Goal: Feedback & Contribution: Leave review/rating

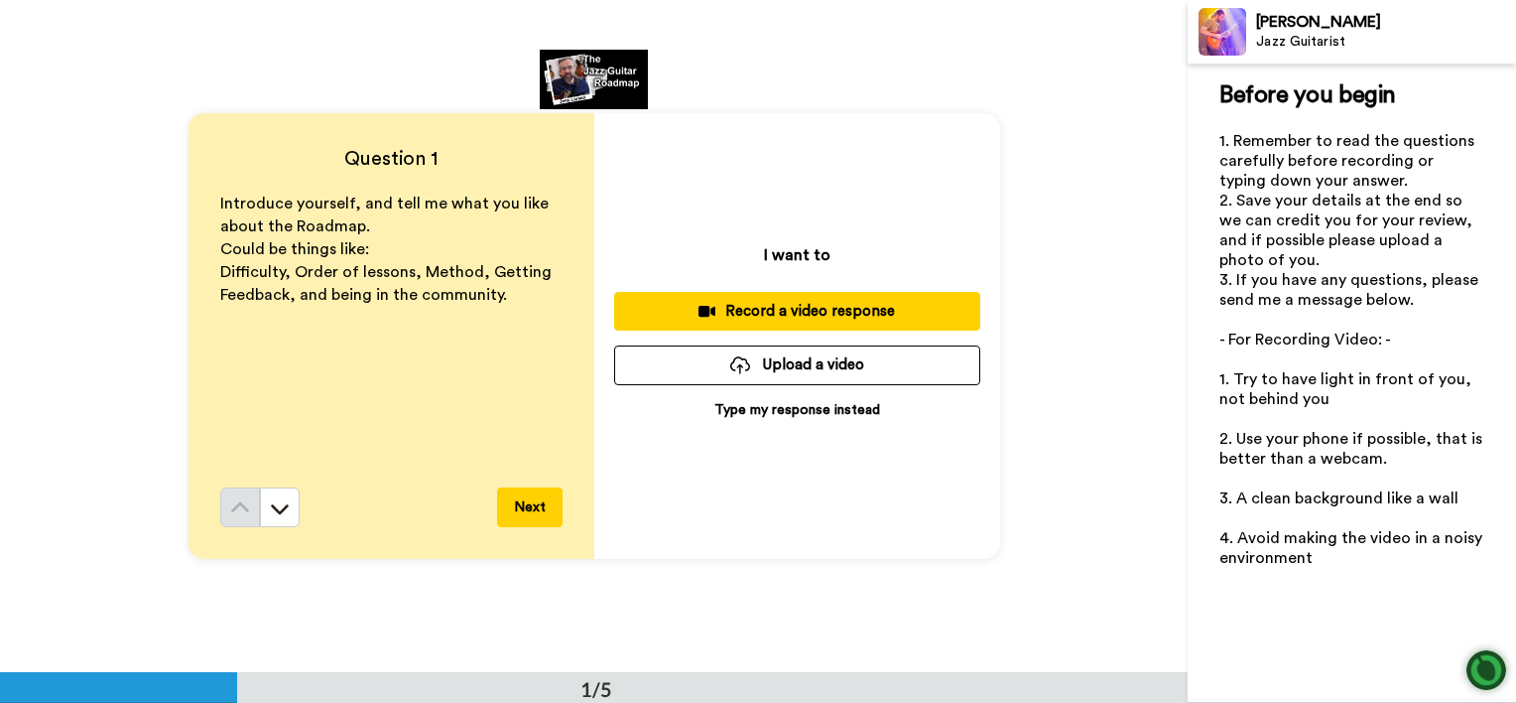
click at [783, 406] on p "Type my response instead" at bounding box center [797, 410] width 166 height 20
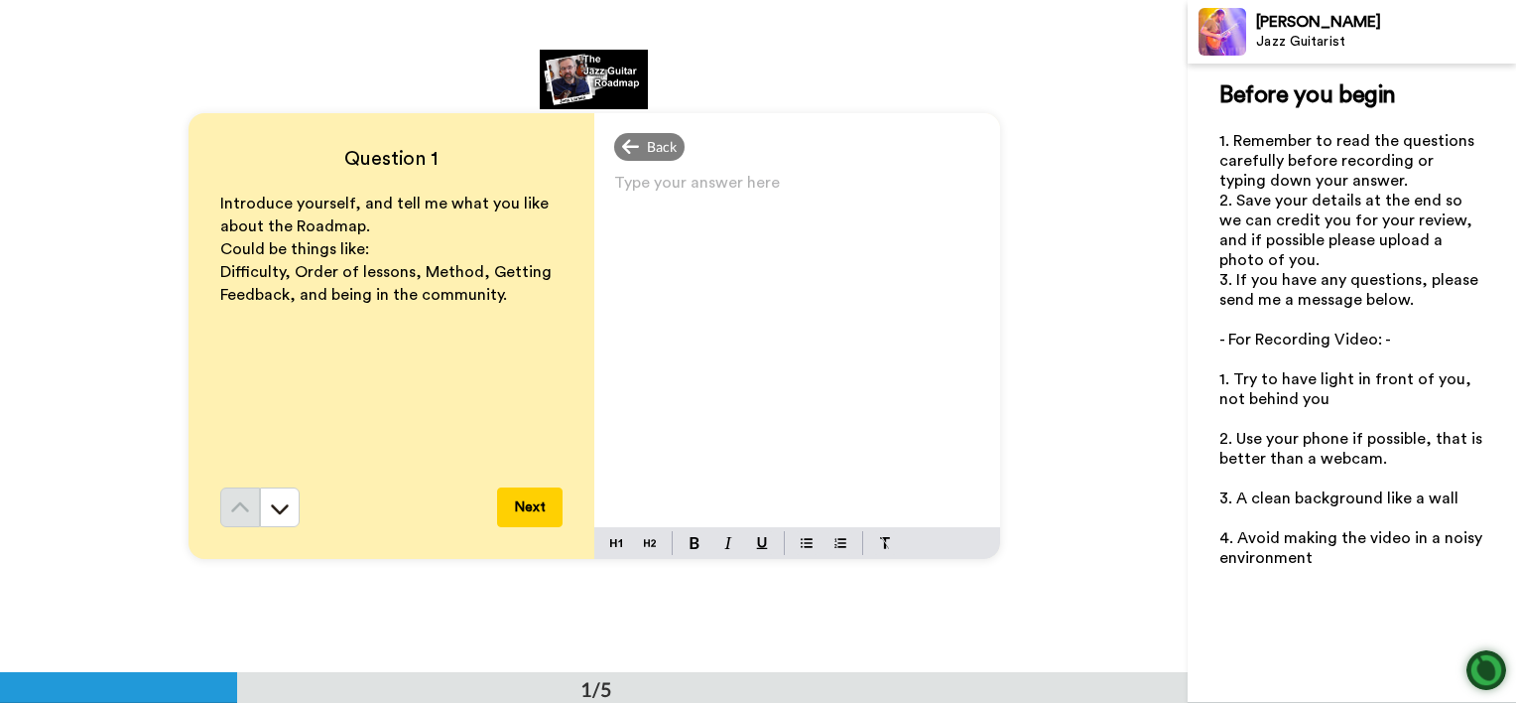
click at [614, 200] on p "Type your answer here ﻿" at bounding box center [797, 191] width 366 height 28
click at [617, 205] on div "Hi [PERSON_NAME]," at bounding box center [797, 348] width 406 height 358
click at [617, 205] on div "Hi Jens," at bounding box center [797, 348] width 406 height 358
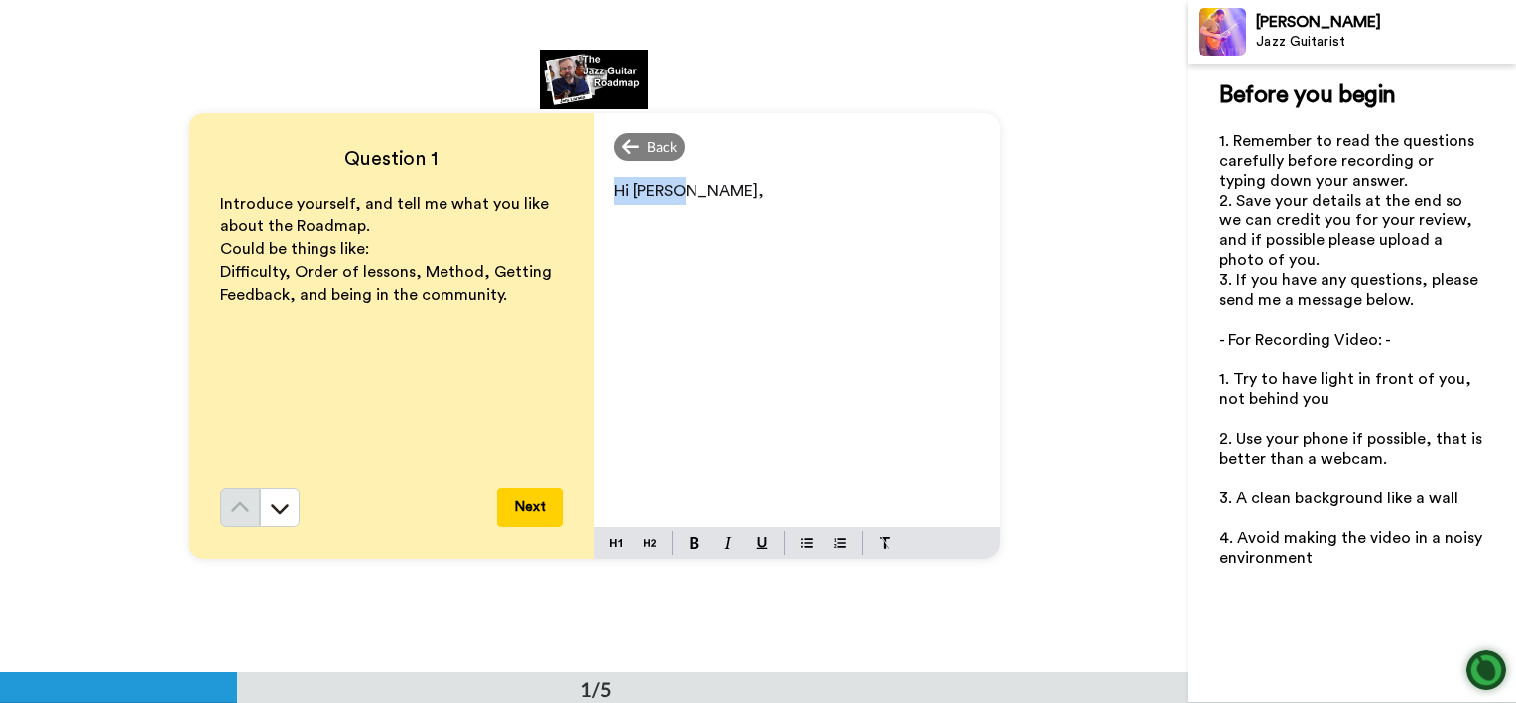
click at [692, 190] on p "Hi Jens," at bounding box center [797, 191] width 366 height 28
click at [688, 233] on div "Hi Jens, Been playing since I was 12" at bounding box center [797, 348] width 406 height 358
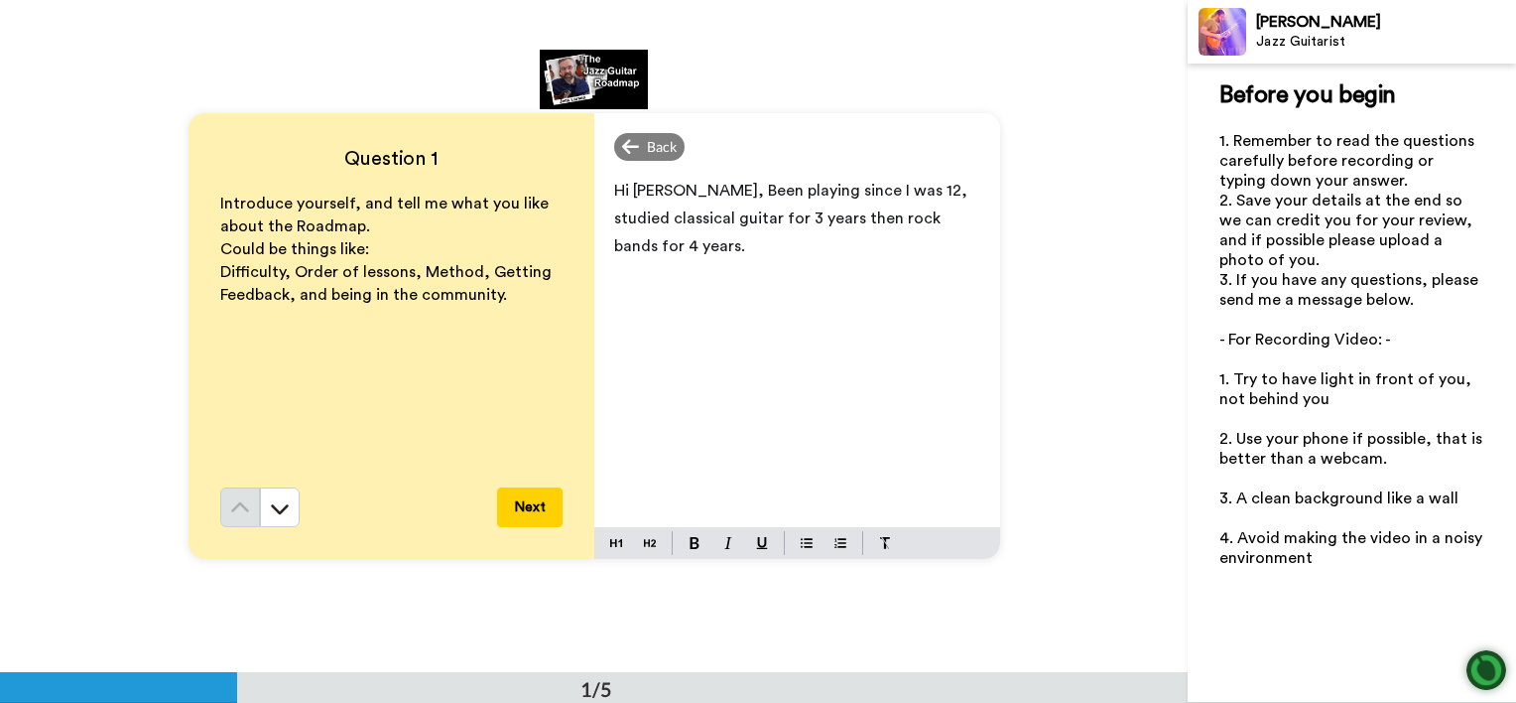
click at [347, 73] on div "Question 1 Introduce yourself, and tell me what you like about the Roadmap. Cou…" at bounding box center [594, 336] width 1188 height 672
drag, startPoint x: 932, startPoint y: 281, endPoint x: 946, endPoint y: 312, distance: 33.8
click at [946, 312] on div "Hi Jens, Been playing since I was 12, studied classical guitar for 3 years then…" at bounding box center [797, 348] width 406 height 358
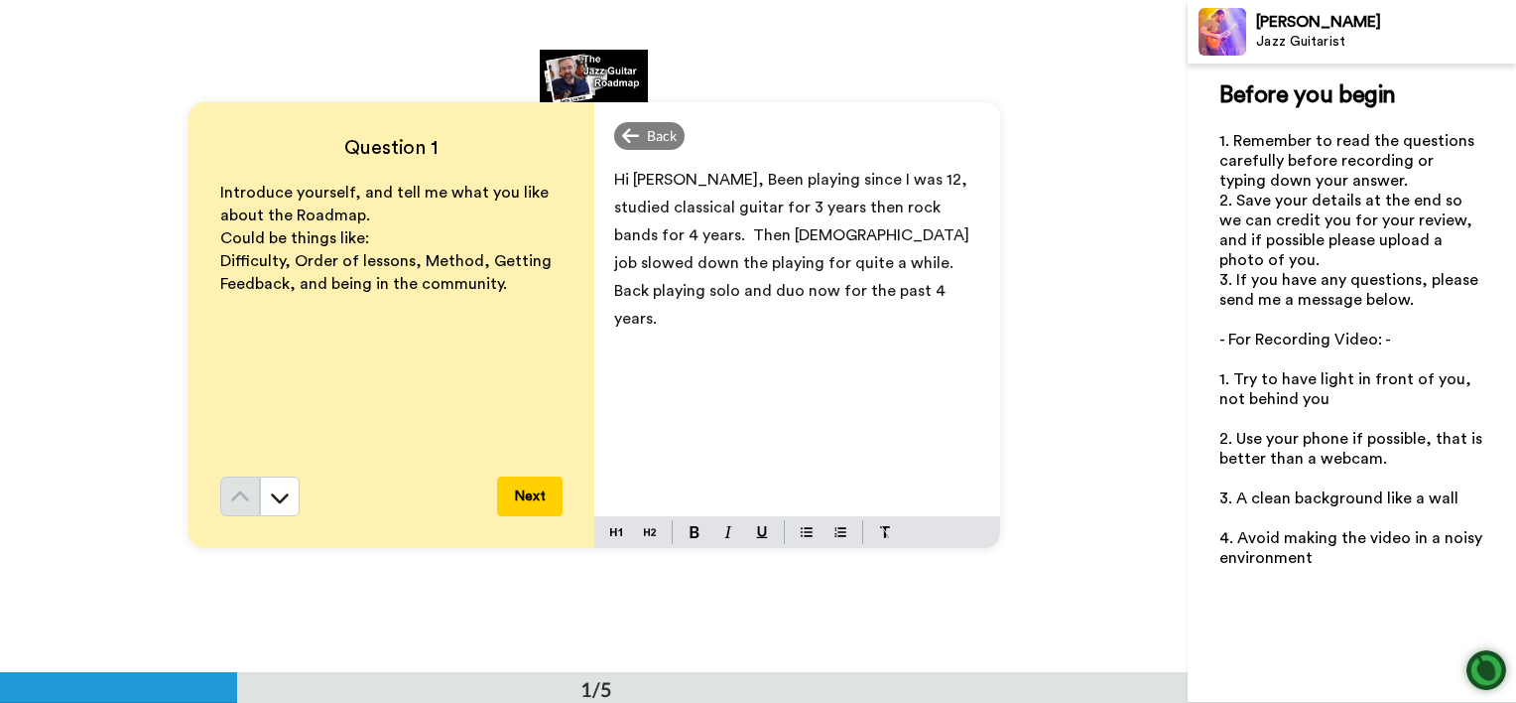
click at [856, 208] on span "Hi Jens, Been playing since I was 12, studied classical guitar for 3 years then…" at bounding box center [793, 249] width 359 height 155
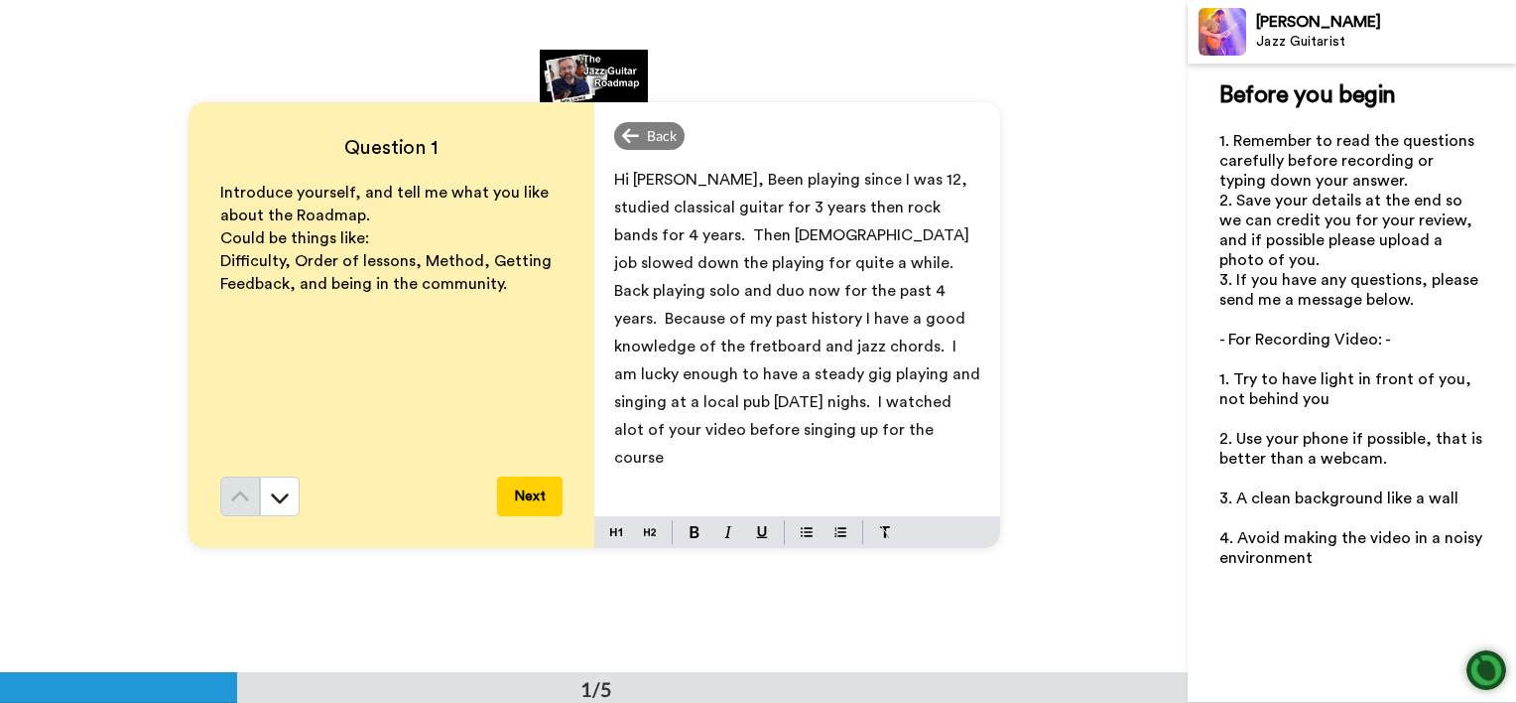
click at [892, 288] on span "Hi Jens, Been playing since I was 12, studied classical guitar for 3 years then…" at bounding box center [799, 319] width 370 height 294
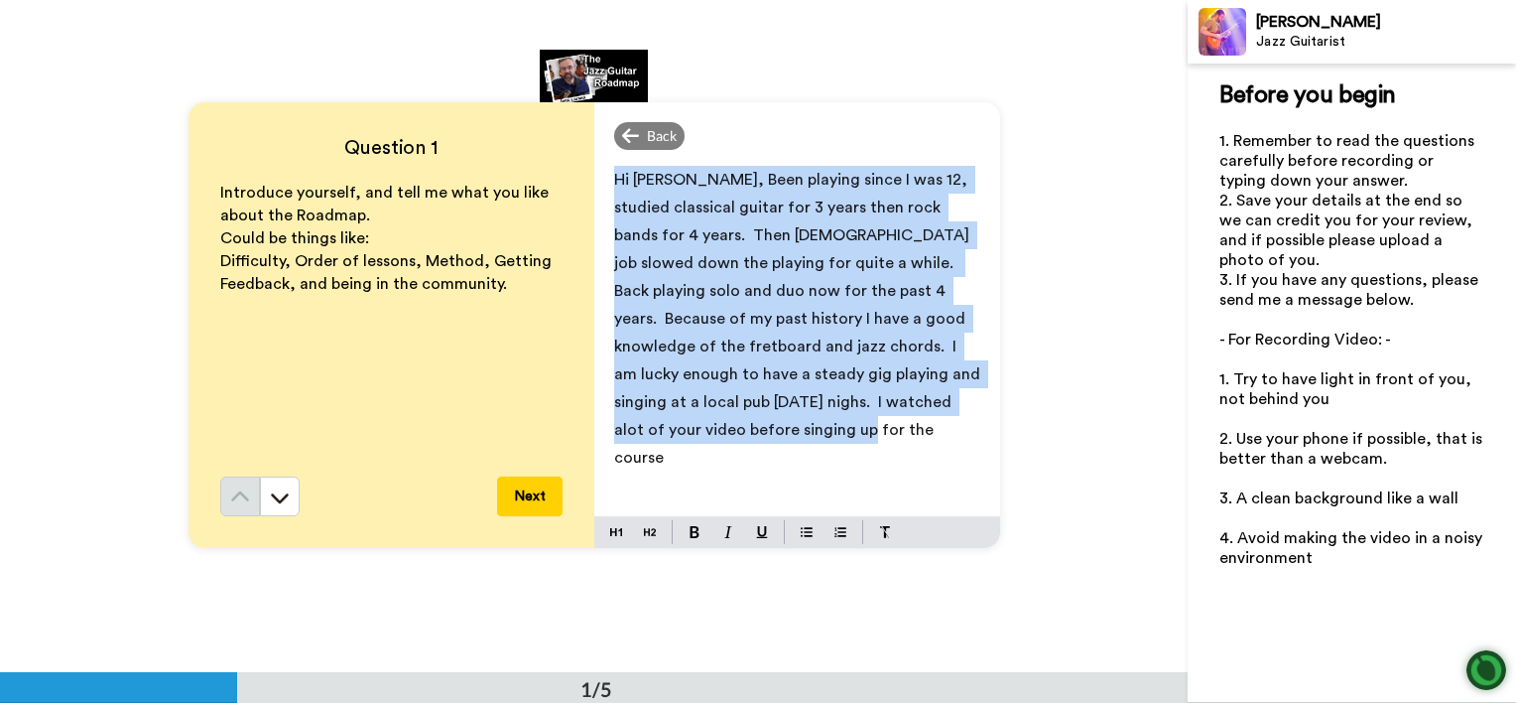
click at [892, 288] on span "Hi Jens, Been playing since I was 12, studied classical guitar for 3 years then…" at bounding box center [799, 319] width 370 height 294
click at [890, 290] on span "Hi Jens, Been playing since I was 12, studied classical guitar for 3 years then…" at bounding box center [799, 319] width 370 height 294
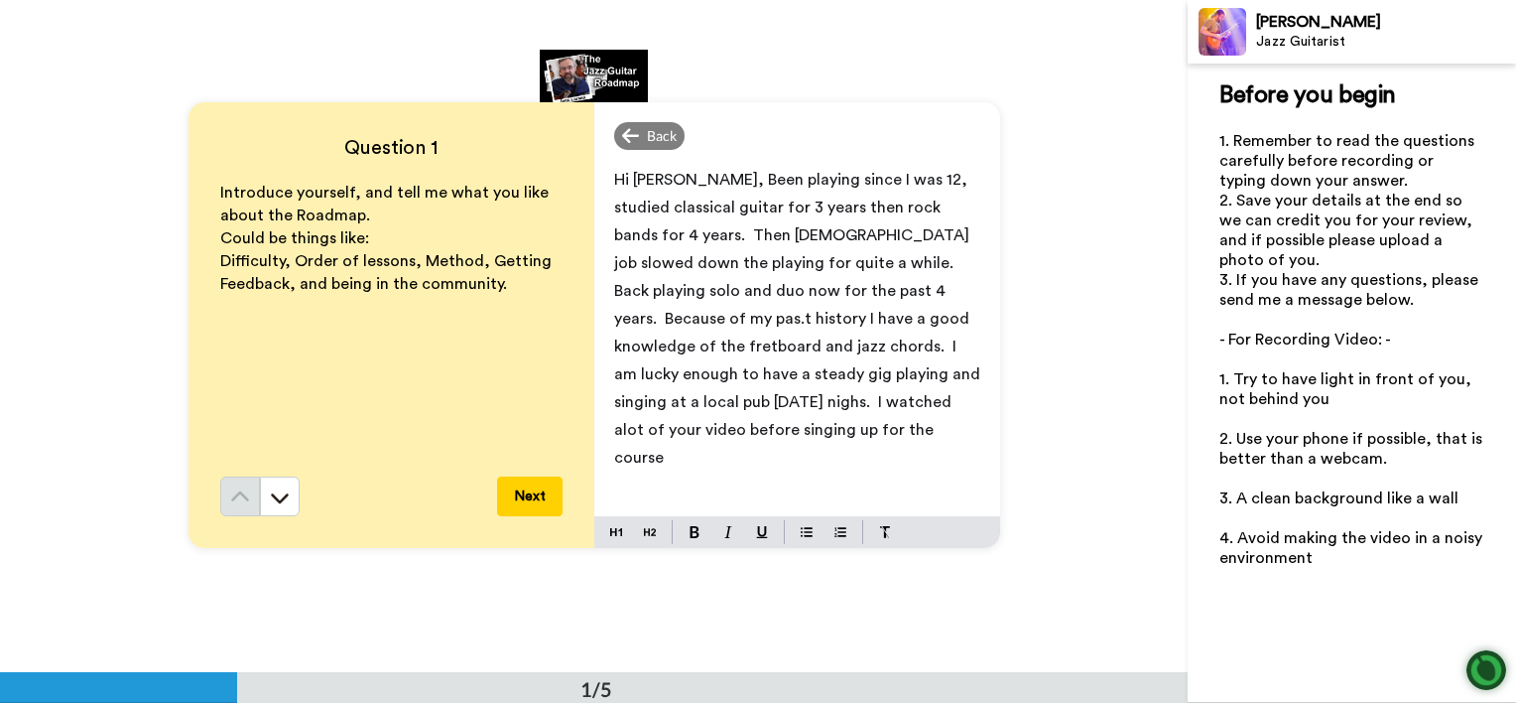
click at [890, 290] on span "Hi Jens, Been playing since I was 12, studied classical guitar for 3 years then…" at bounding box center [799, 319] width 370 height 294
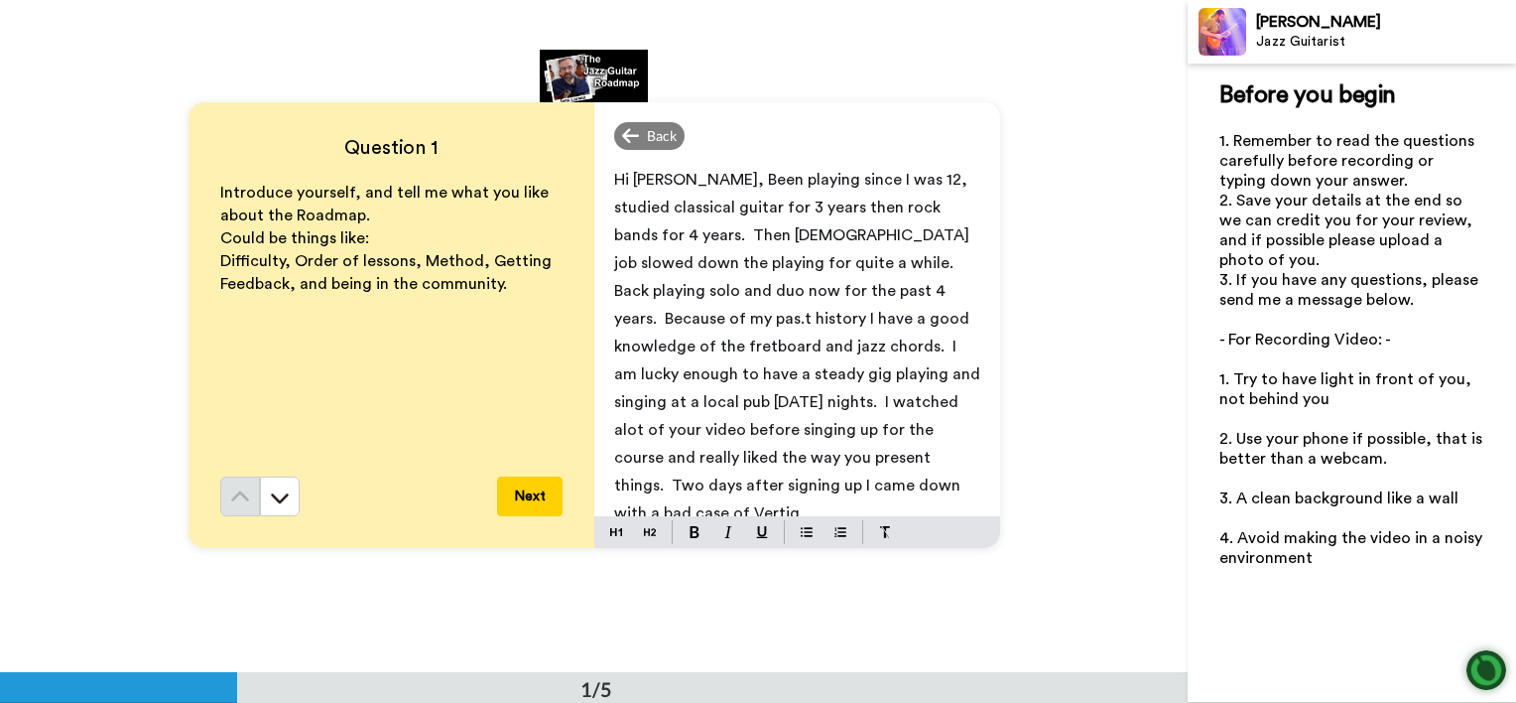
scroll to position [4, 0]
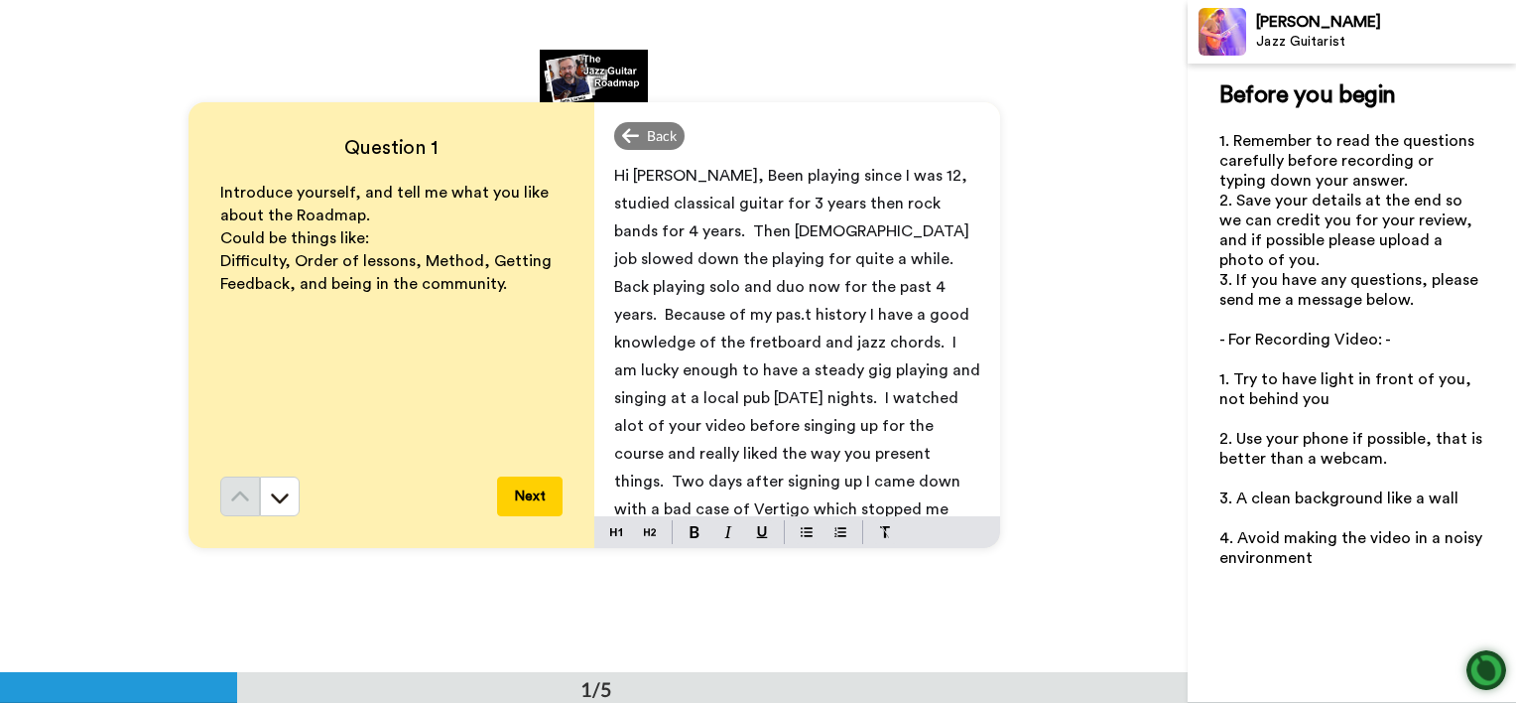
click at [909, 259] on span "Hi Jens, Been playing since I was 12, studied classical guitar for 3 years then…" at bounding box center [799, 356] width 370 height 377
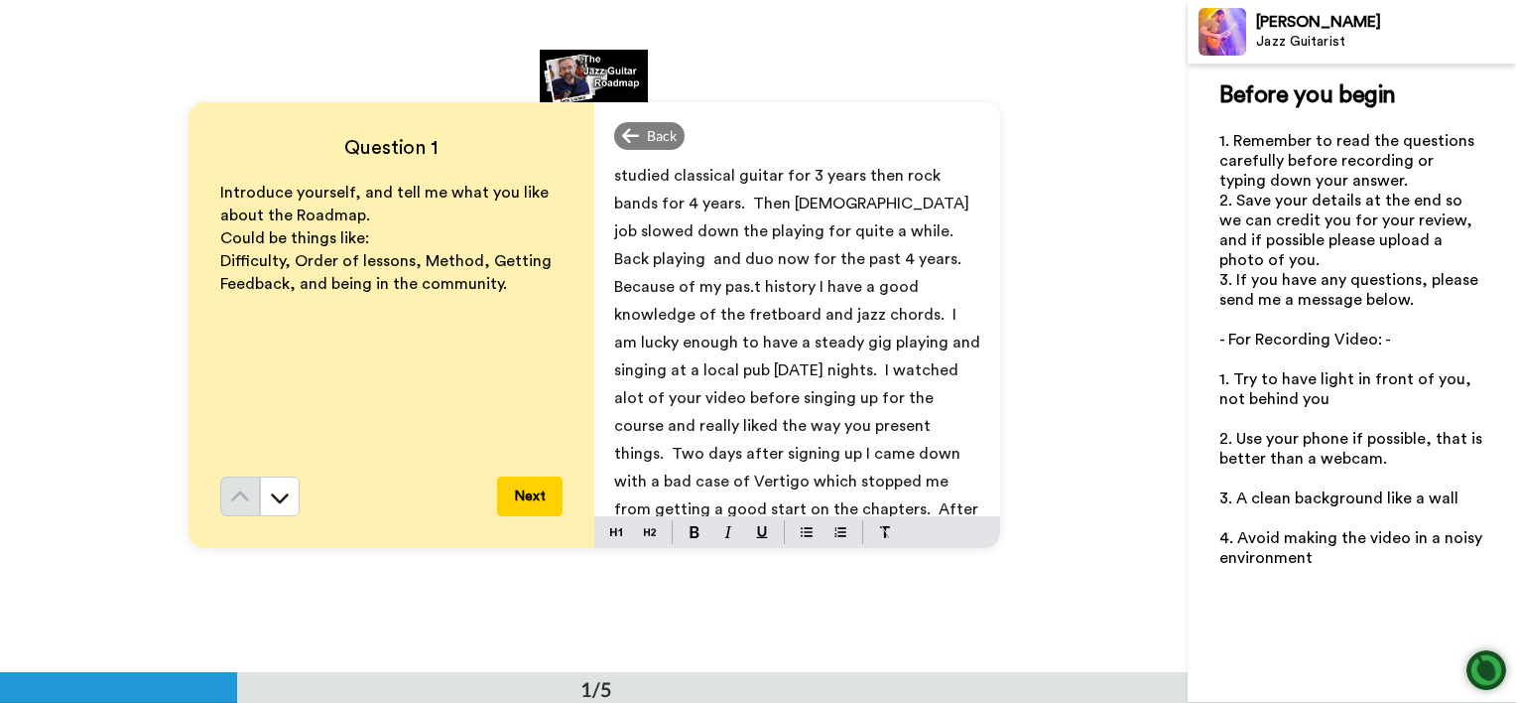
scroll to position [60, 0]
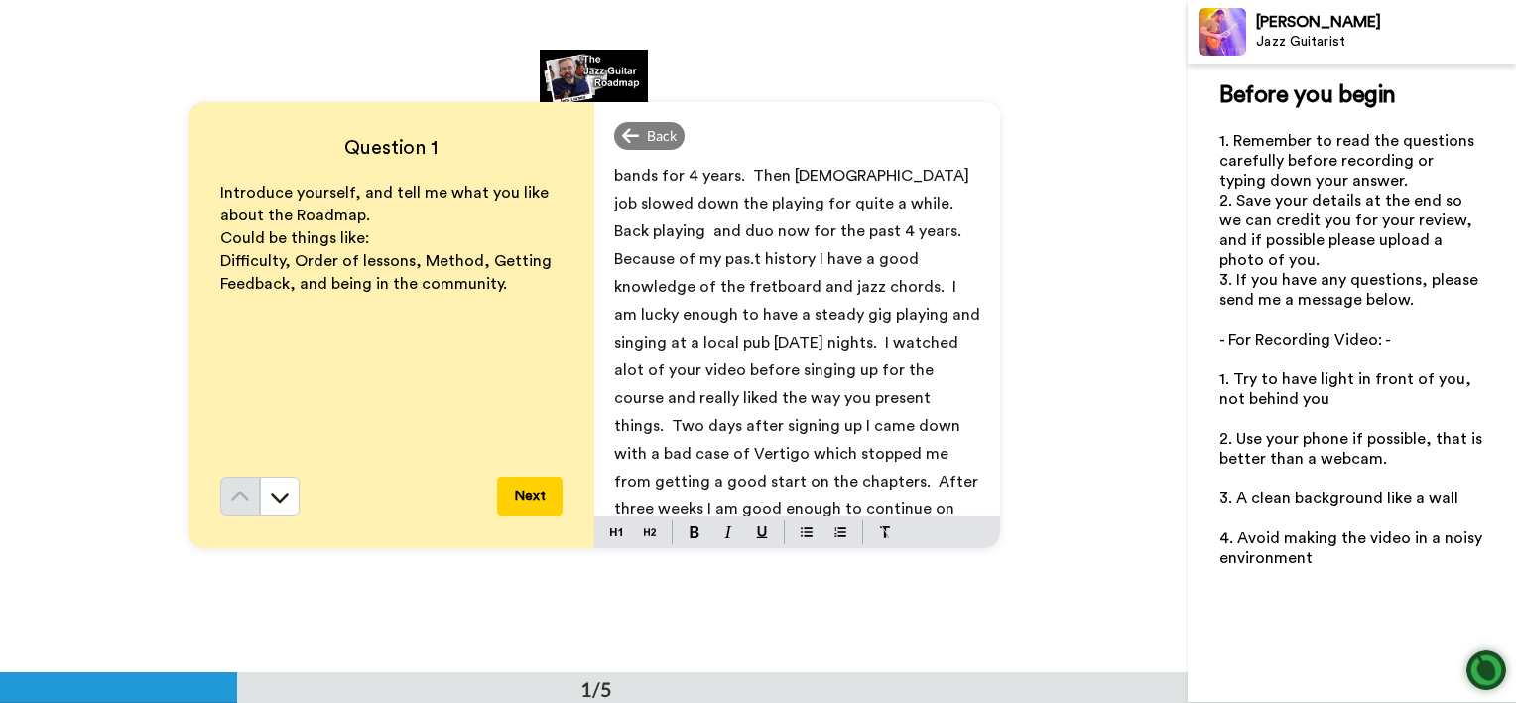
click at [897, 258] on span "Hi Jens, Been playing since I was 12, studied classical guitar for 3 years then…" at bounding box center [799, 328] width 370 height 433
click at [901, 226] on span "Hi Jens, Been playing since I was 12, studied classical guitar for 3 years then…" at bounding box center [799, 328] width 370 height 433
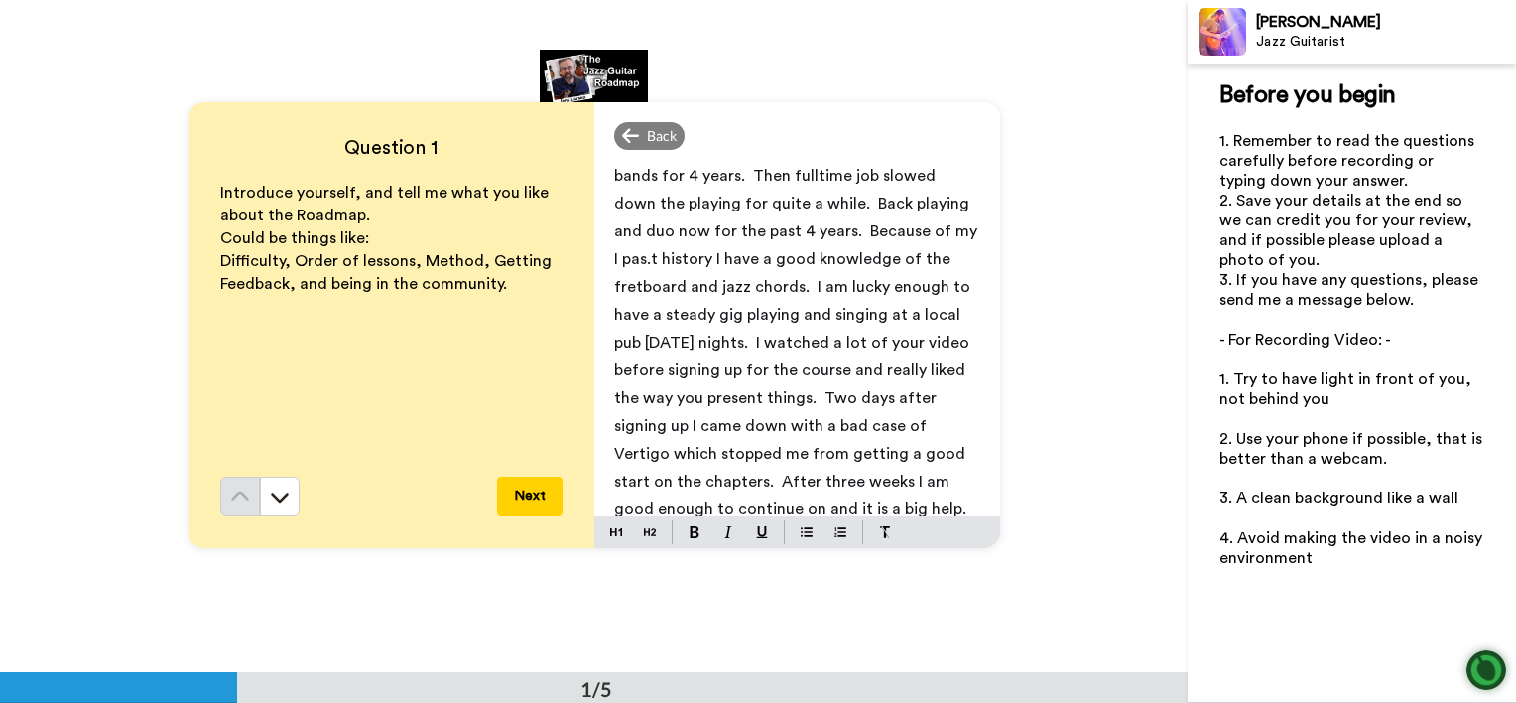
click at [901, 226] on span "Hi Jens, Been playing since I was 12, studied classical guitar for 3 years then…" at bounding box center [797, 314] width 367 height 405
click at [897, 222] on span "Hi Jens, Been playing since I was 12, studied classical guitar for 3 years then…" at bounding box center [797, 314] width 367 height 405
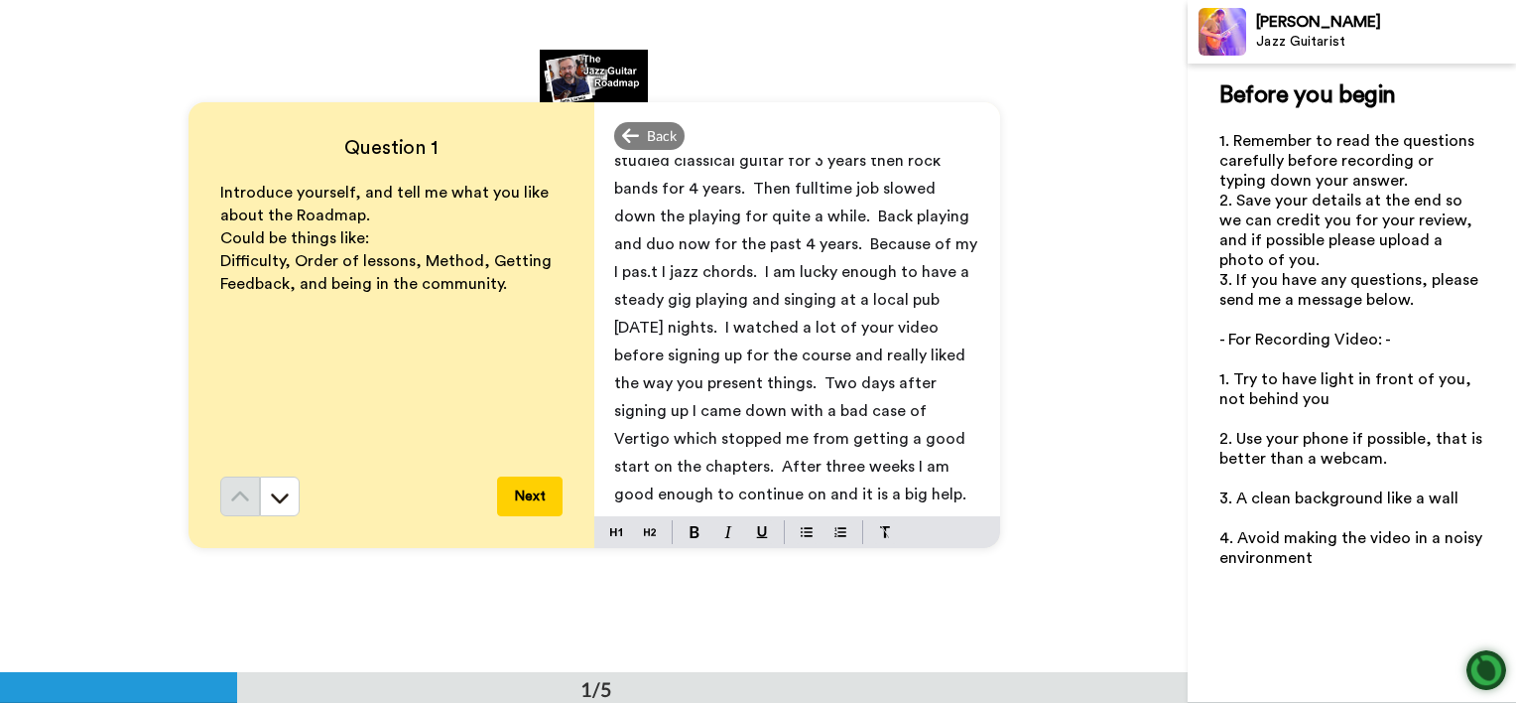
scroll to position [47, 0]
drag, startPoint x: 897, startPoint y: 222, endPoint x: 897, endPoint y: 274, distance: 51.6
click at [897, 274] on span "Hi Jens, Been playing since I was 12, studied classical guitar for 3 years then…" at bounding box center [797, 313] width 367 height 377
click at [901, 284] on p "Hi Jens, Been playing since I was 12, studied classical guitar for 3 years then…" at bounding box center [797, 313] width 366 height 389
click at [903, 287] on p "Hi Jens, Been playing since I was 12, studied classical guitar for 3 years then…" at bounding box center [797, 313] width 366 height 389
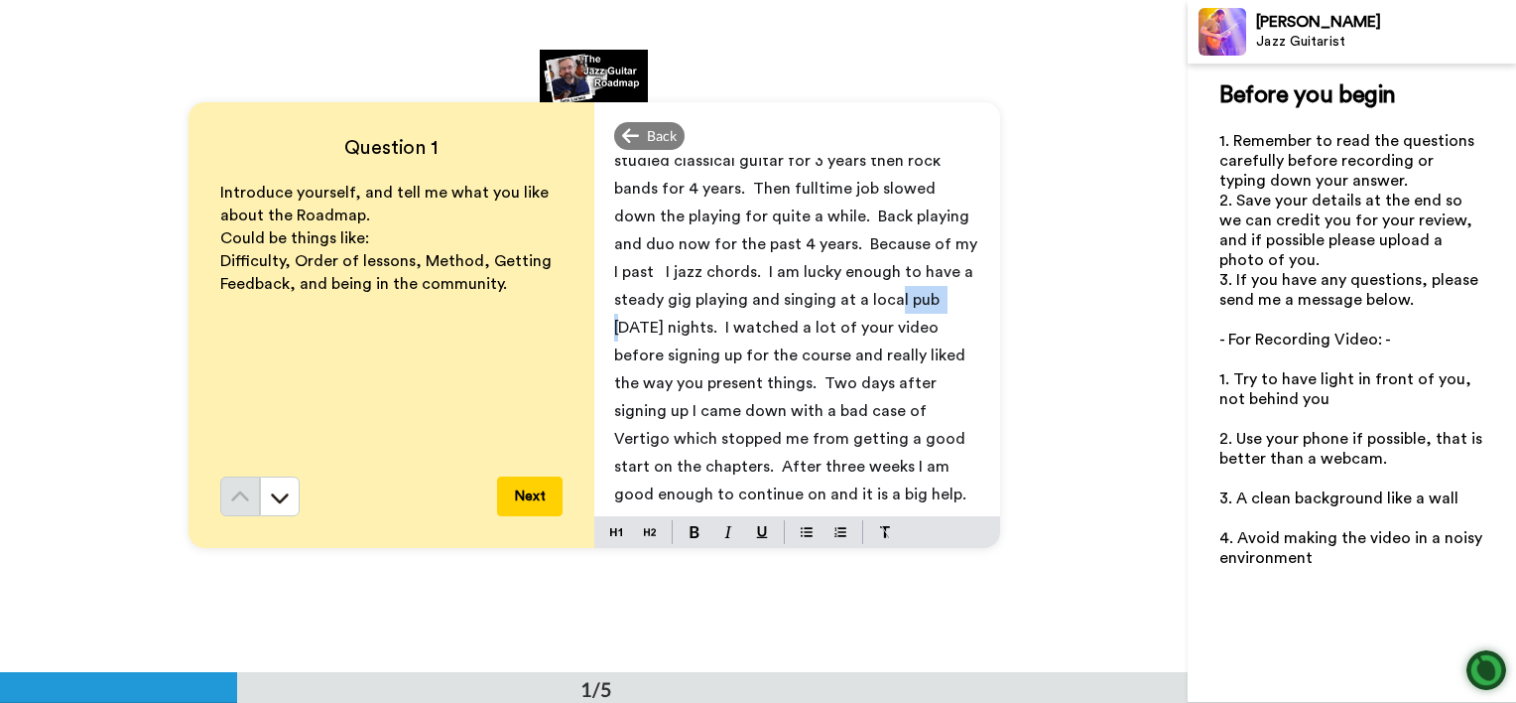
click at [903, 287] on p "Hi Jens, Been playing since I was 12, studied classical guitar for 3 years then…" at bounding box center [797, 313] width 366 height 389
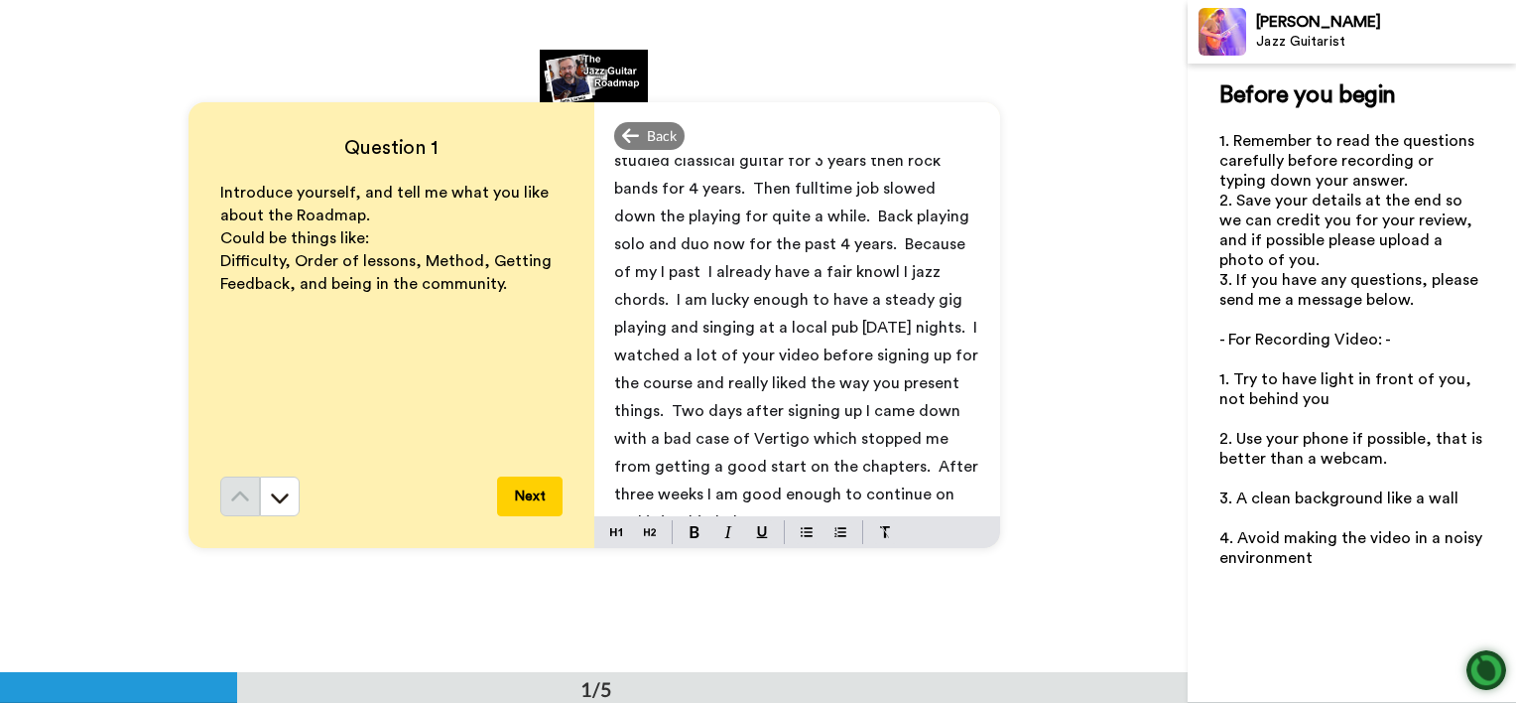
scroll to position [60, 0]
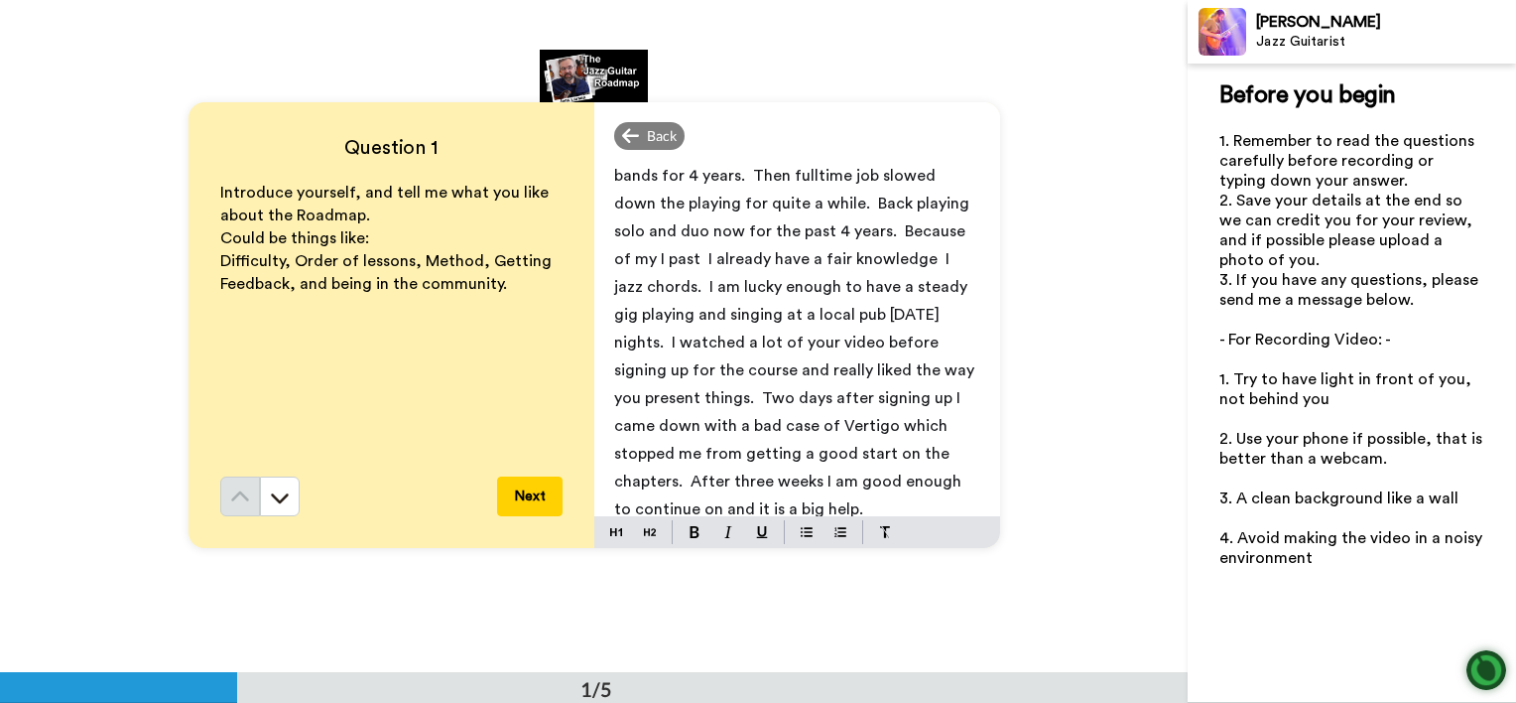
click at [923, 311] on span "Hi Jens, Been playing since I was 12, studied classical guitar for 3 years then…" at bounding box center [796, 314] width 364 height 405
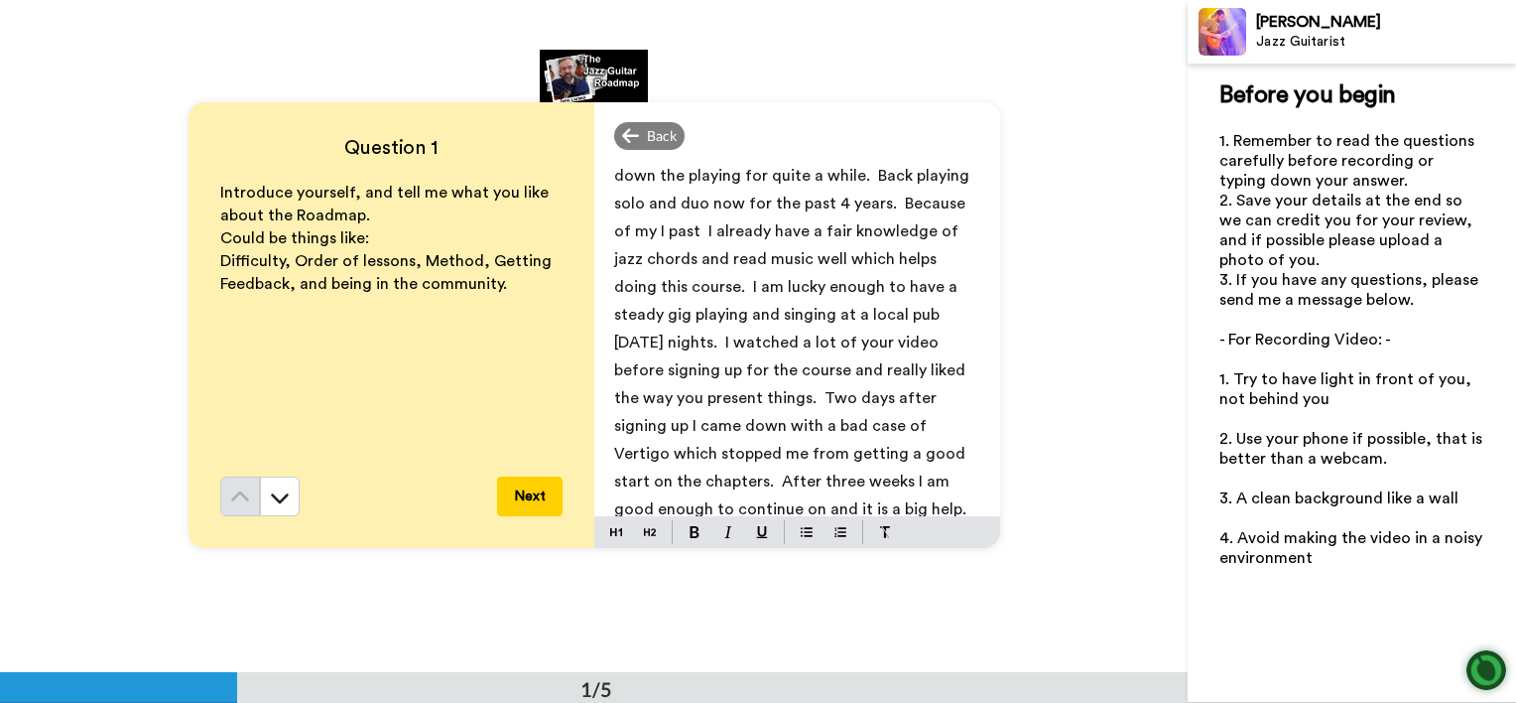
click at [927, 365] on p "Hi Jens, Been playing since I was 12, studied classical guitar for 3 years then…" at bounding box center [797, 300] width 366 height 445
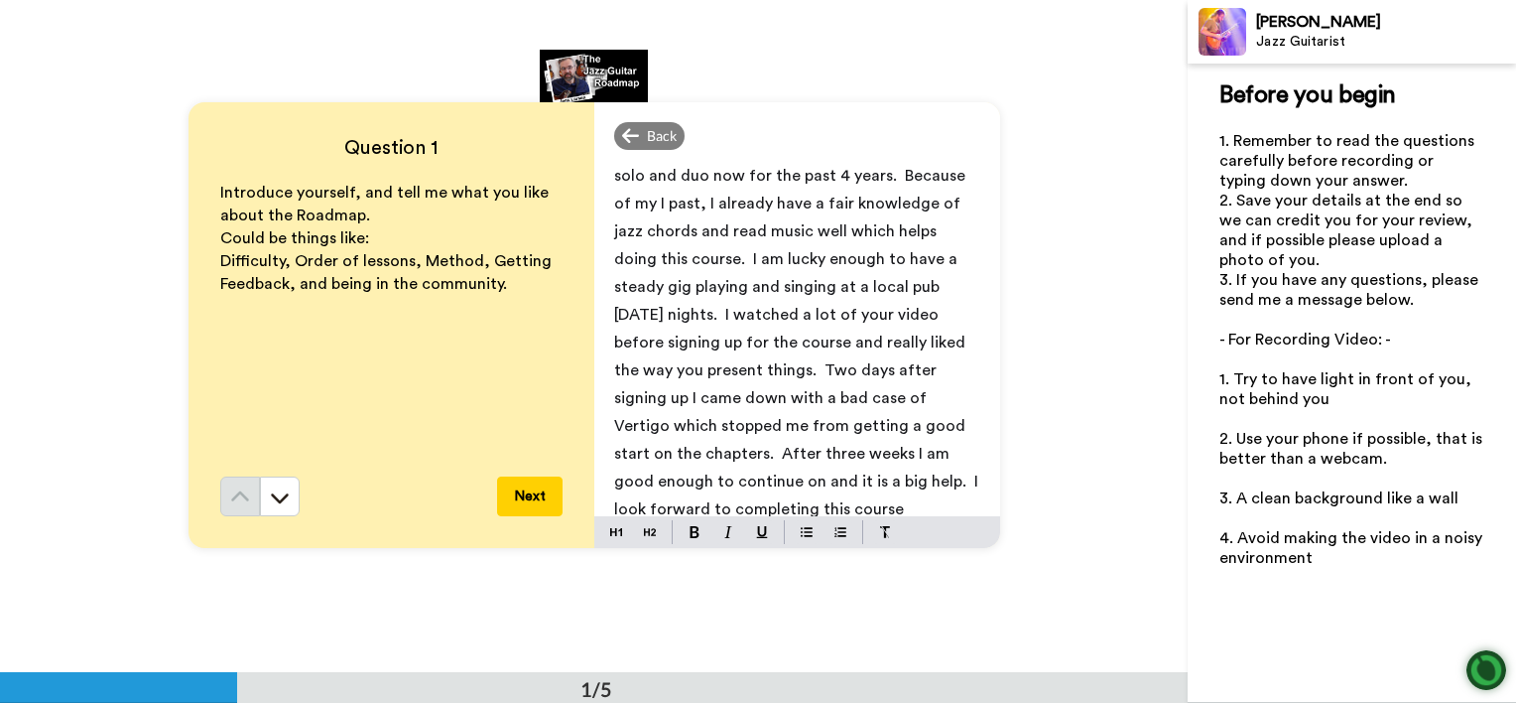
click at [944, 305] on p "Hi Jens, Been playing since I was 12, studied classical guitar for 3 years then…" at bounding box center [797, 287] width 366 height 472
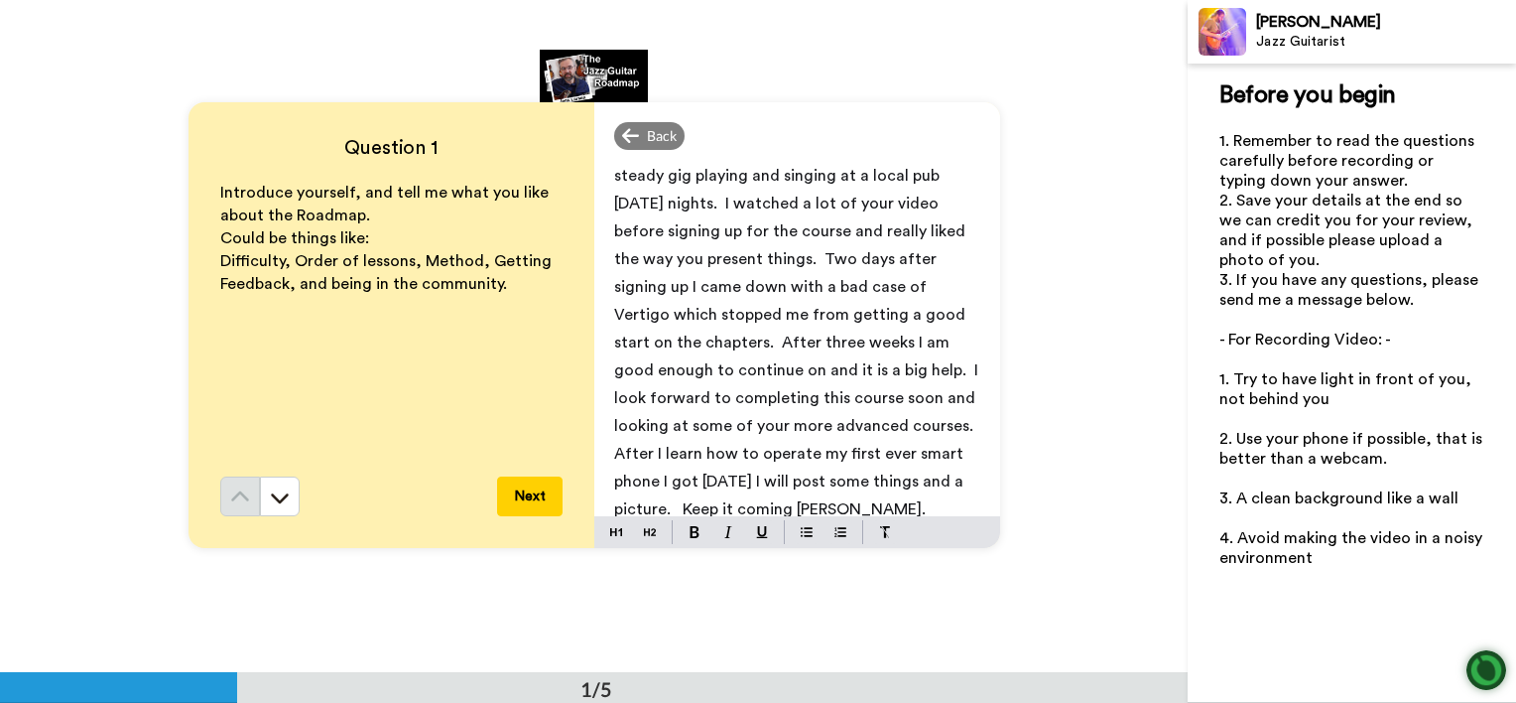
scroll to position [254, 0]
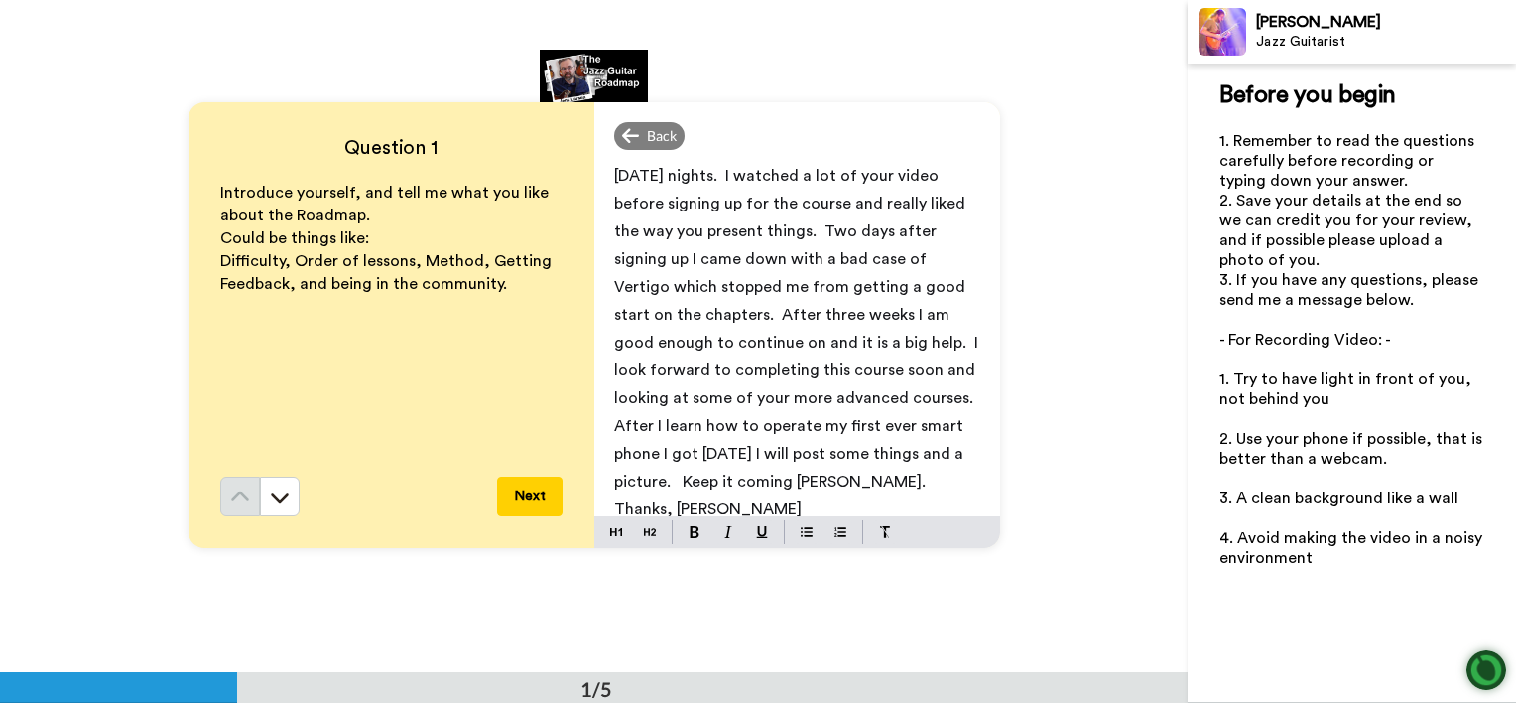
click at [935, 393] on p "Hi Jens, Been playing since I was 12, studied classical guitar for 3 years then…" at bounding box center [797, 203] width 366 height 583
click at [1515, 131] on html "Jens Larsen Jazz Guitarist Before you begin ﻿ 1. Remember to read the questions…" at bounding box center [758, 351] width 1516 height 703
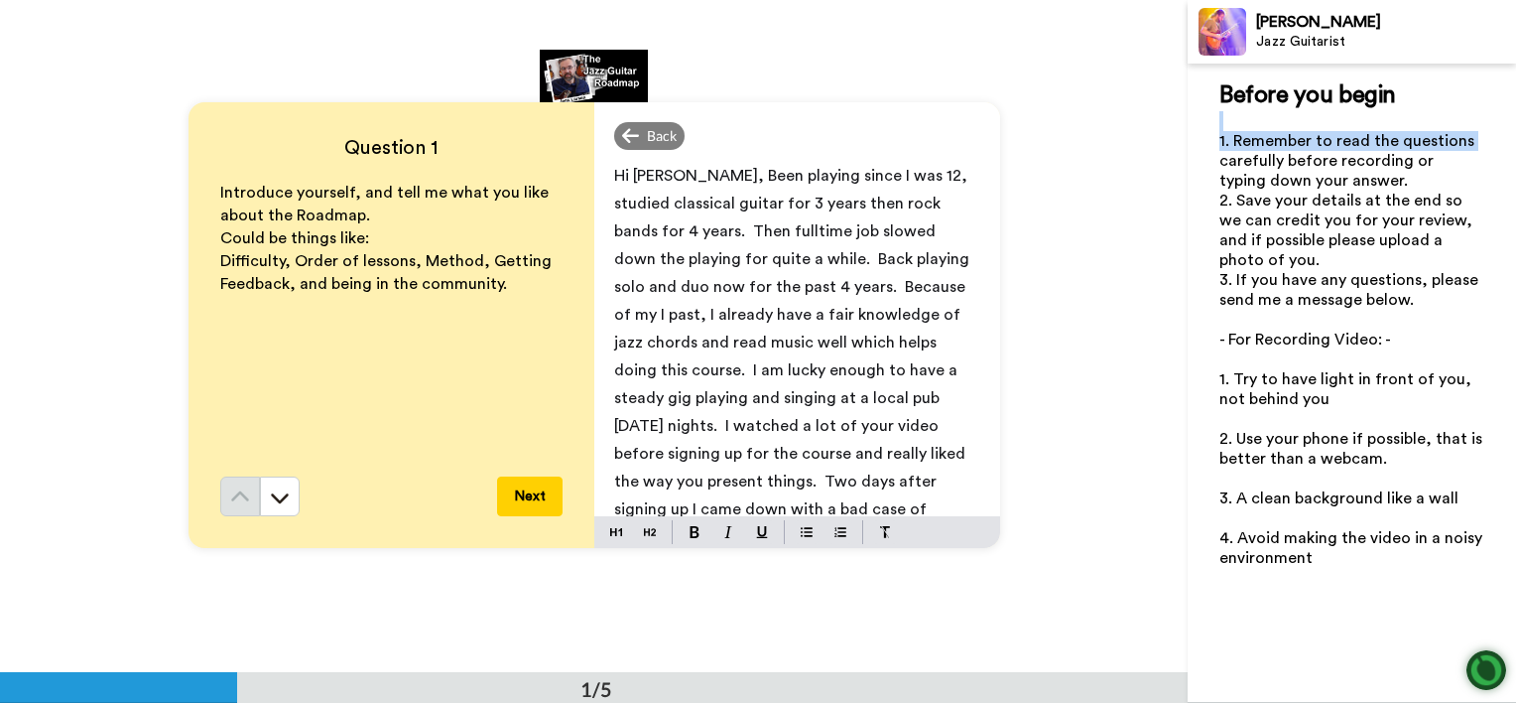
scroll to position [0, 0]
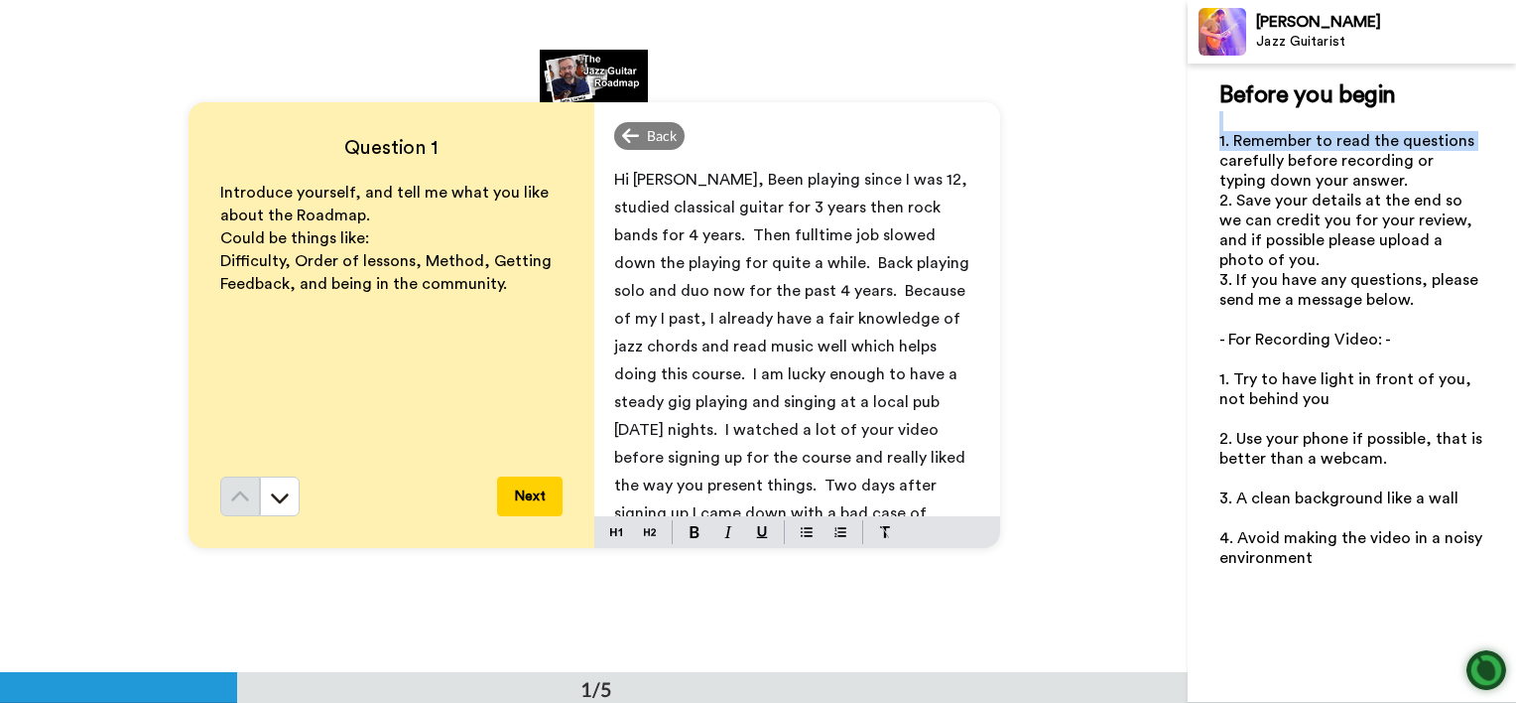
click at [528, 490] on button "Next" at bounding box center [529, 496] width 65 height 40
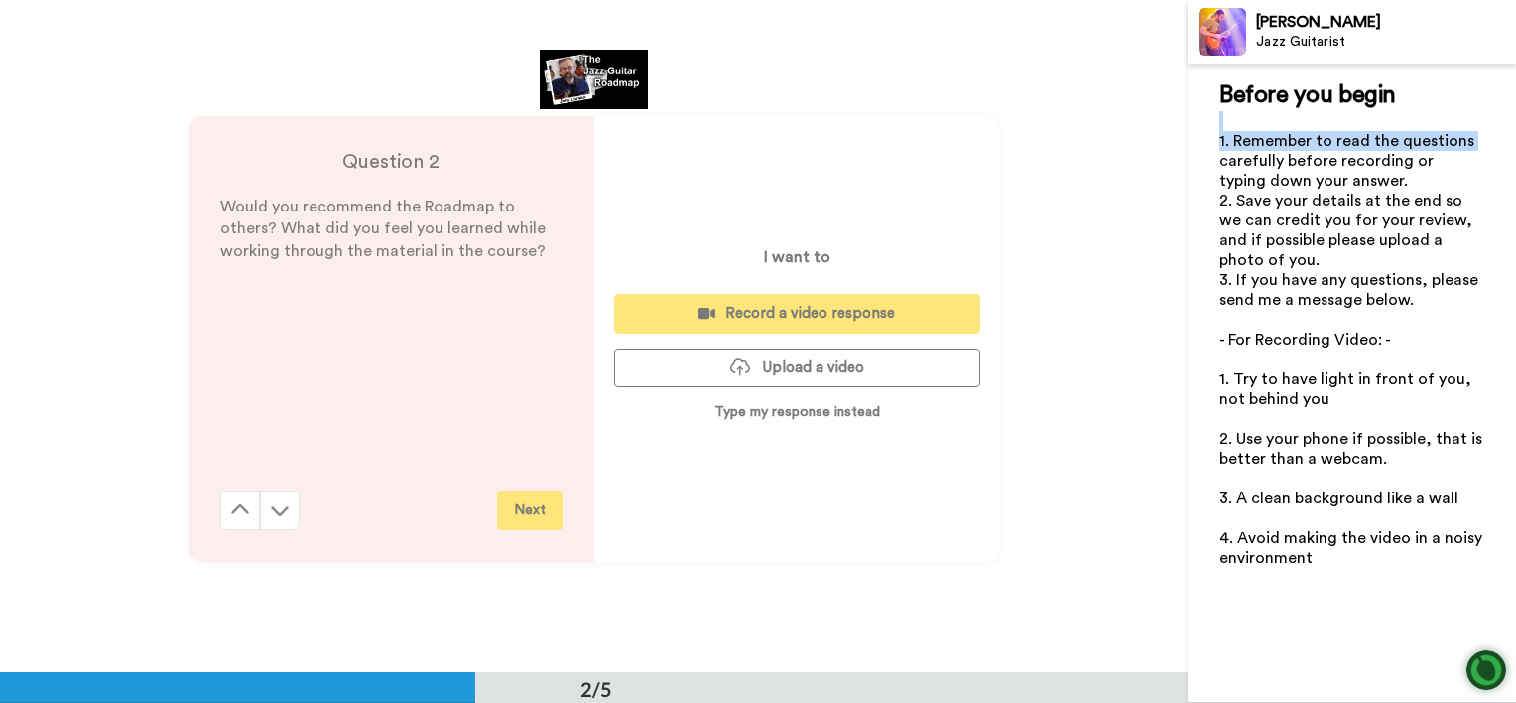
scroll to position [673, 0]
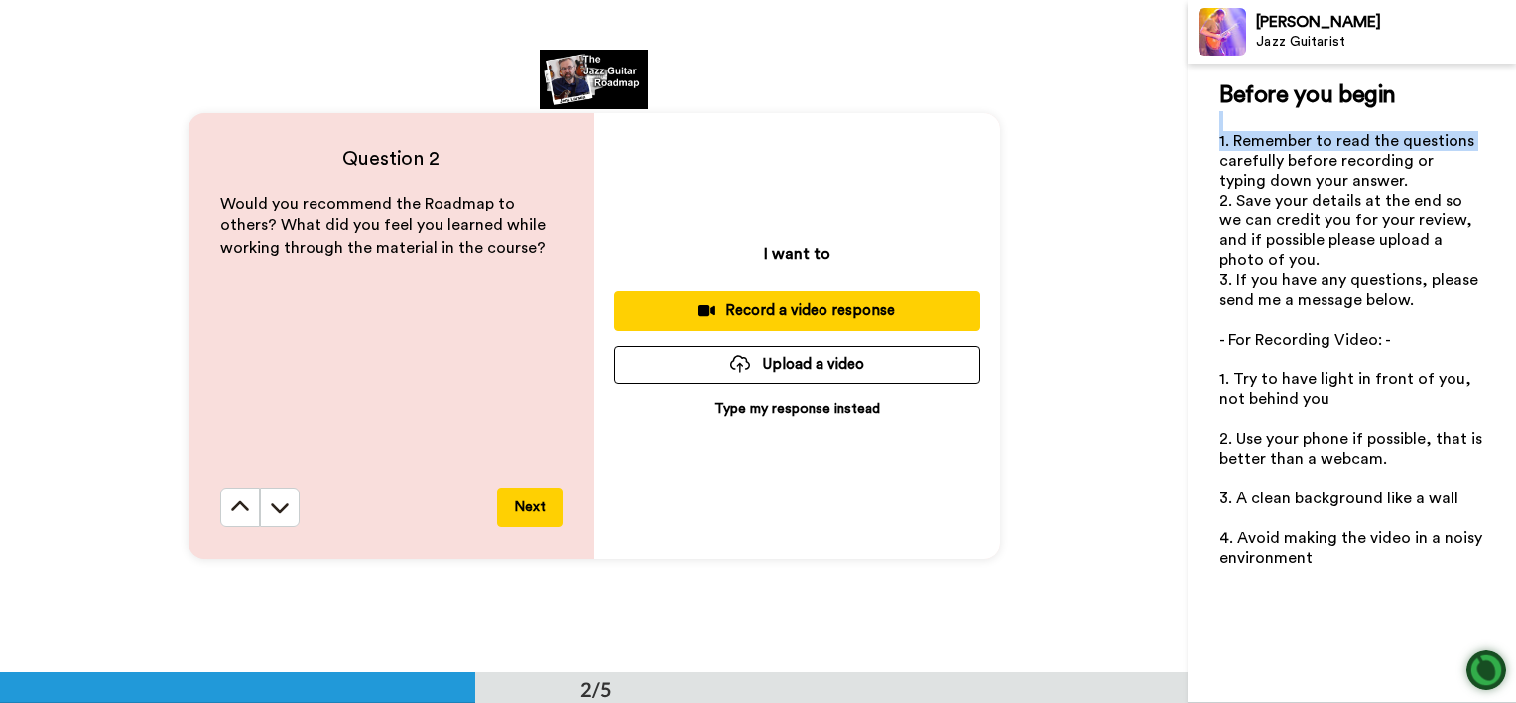
click at [791, 407] on p "Type my response instead" at bounding box center [797, 409] width 166 height 20
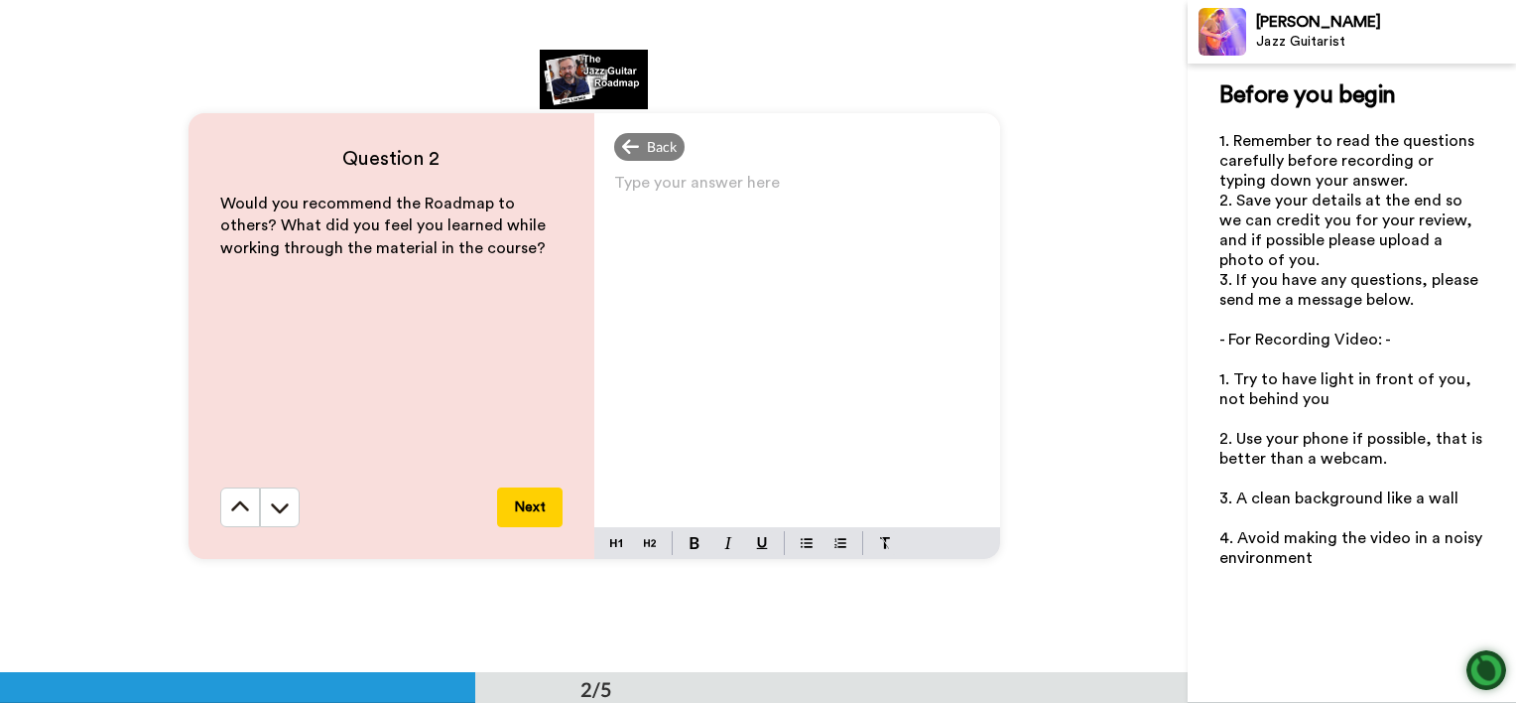
drag, startPoint x: 668, startPoint y: 592, endPoint x: 675, endPoint y: 580, distance: 14.7
click at [675, 580] on div "Question 2 Would you recommend the Roadmap to others? What did you feel you lea…" at bounding box center [594, 335] width 1188 height 672
click at [880, 540] on img at bounding box center [885, 543] width 12 height 12
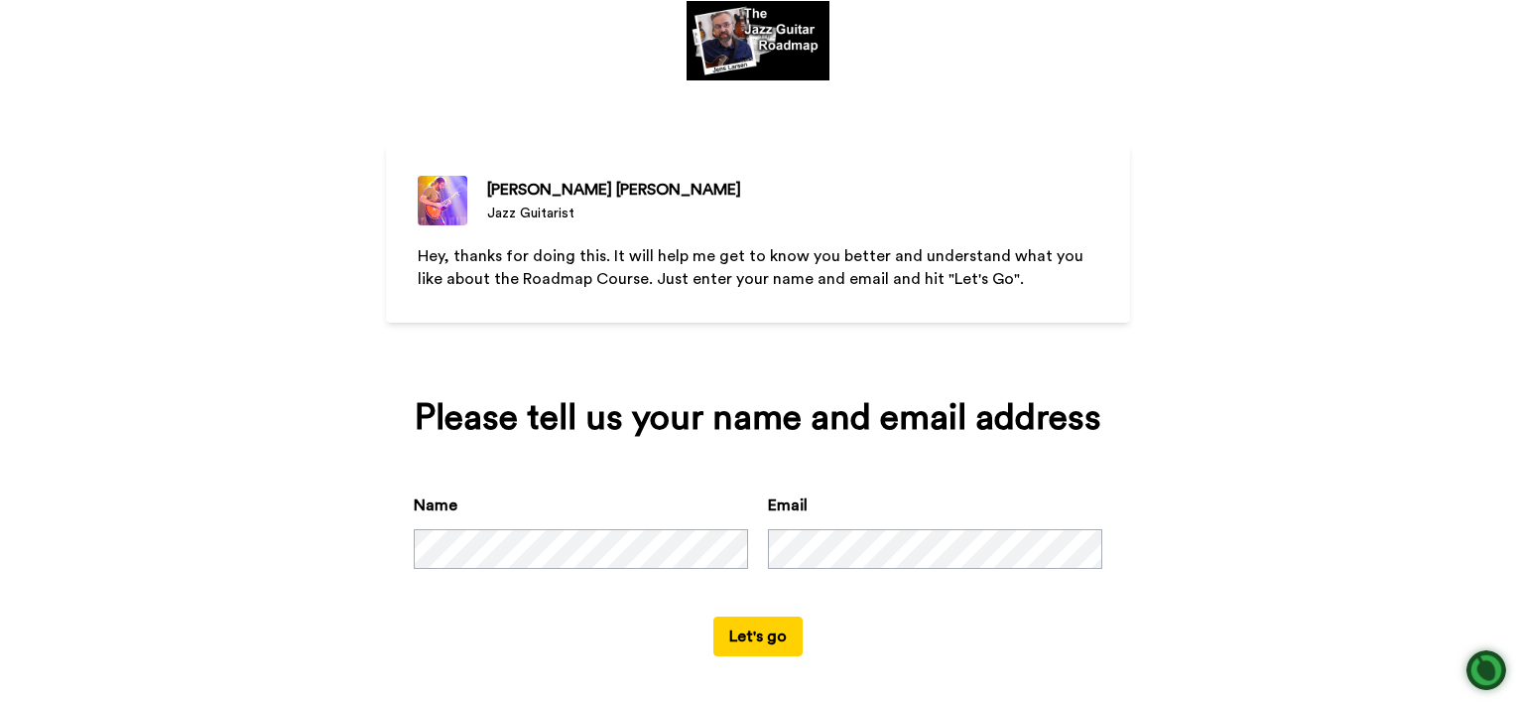
scroll to position [71, 0]
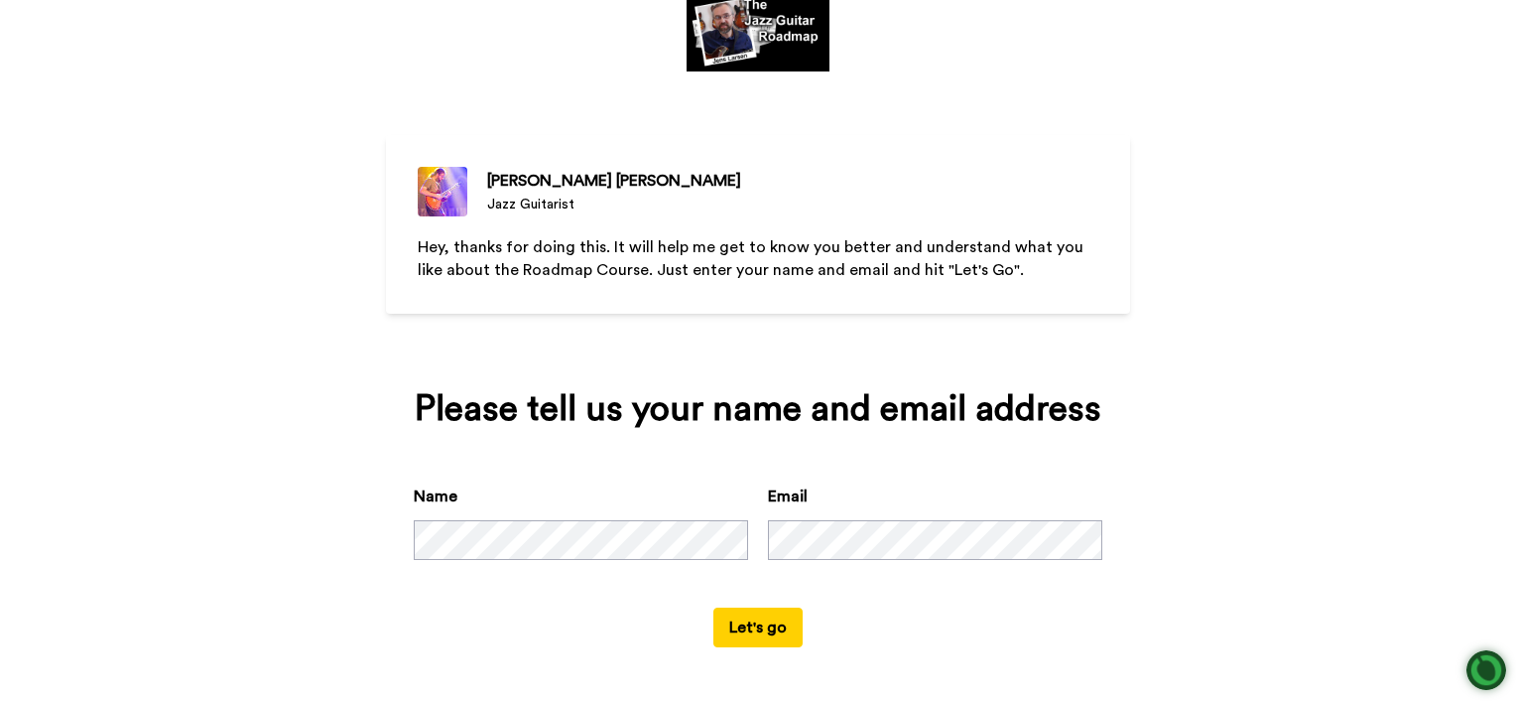
click at [713, 634] on button "Let's go" at bounding box center [757, 627] width 89 height 40
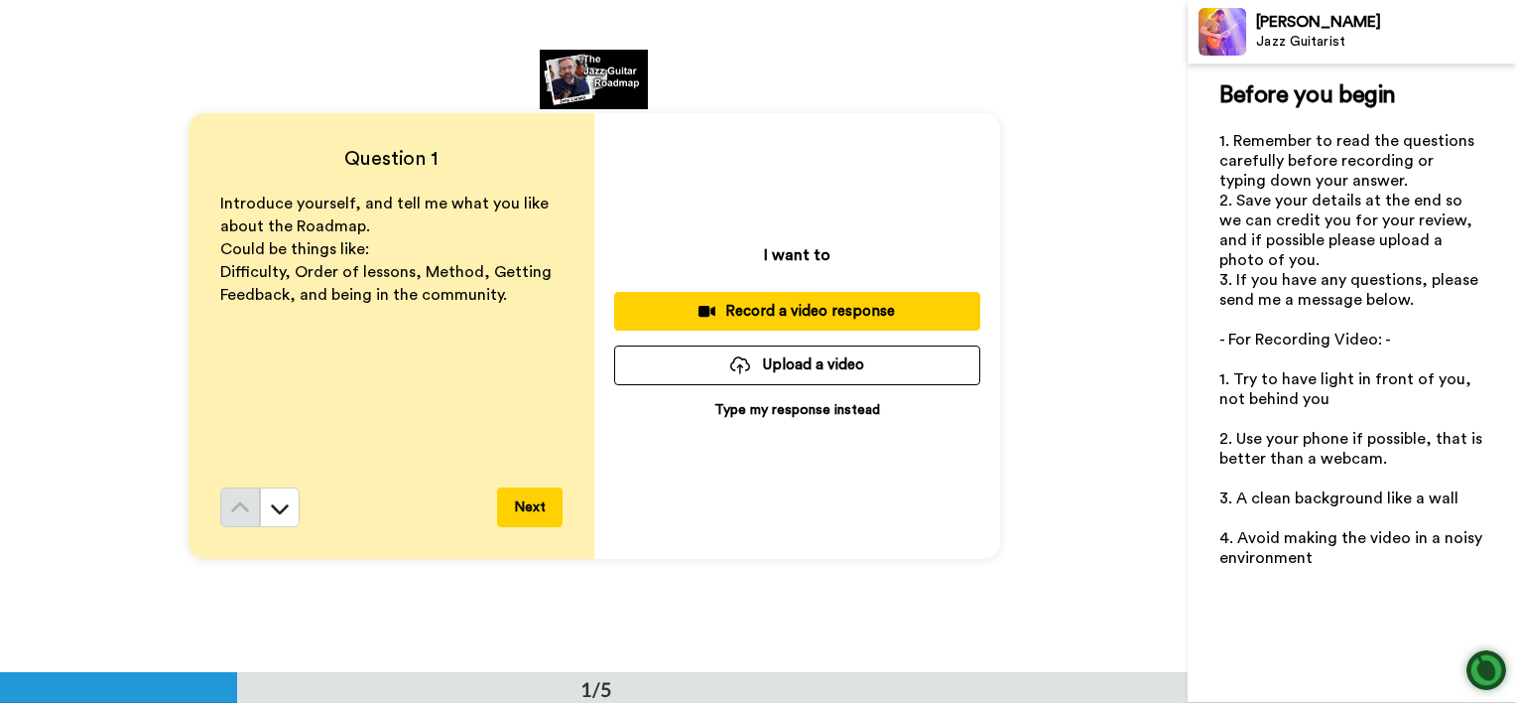
click at [780, 411] on p "Type my response instead" at bounding box center [797, 410] width 166 height 20
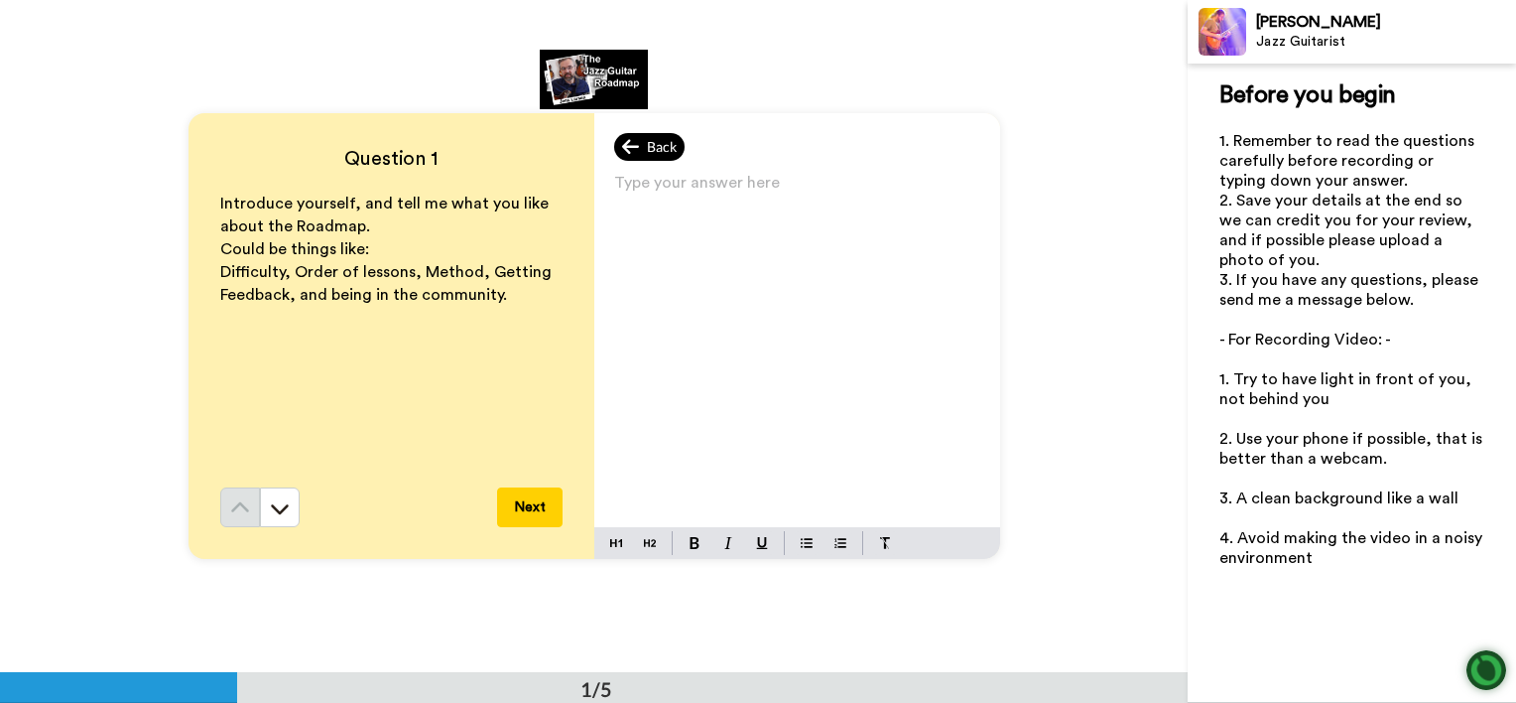
click at [651, 142] on span "Back" at bounding box center [662, 147] width 30 height 20
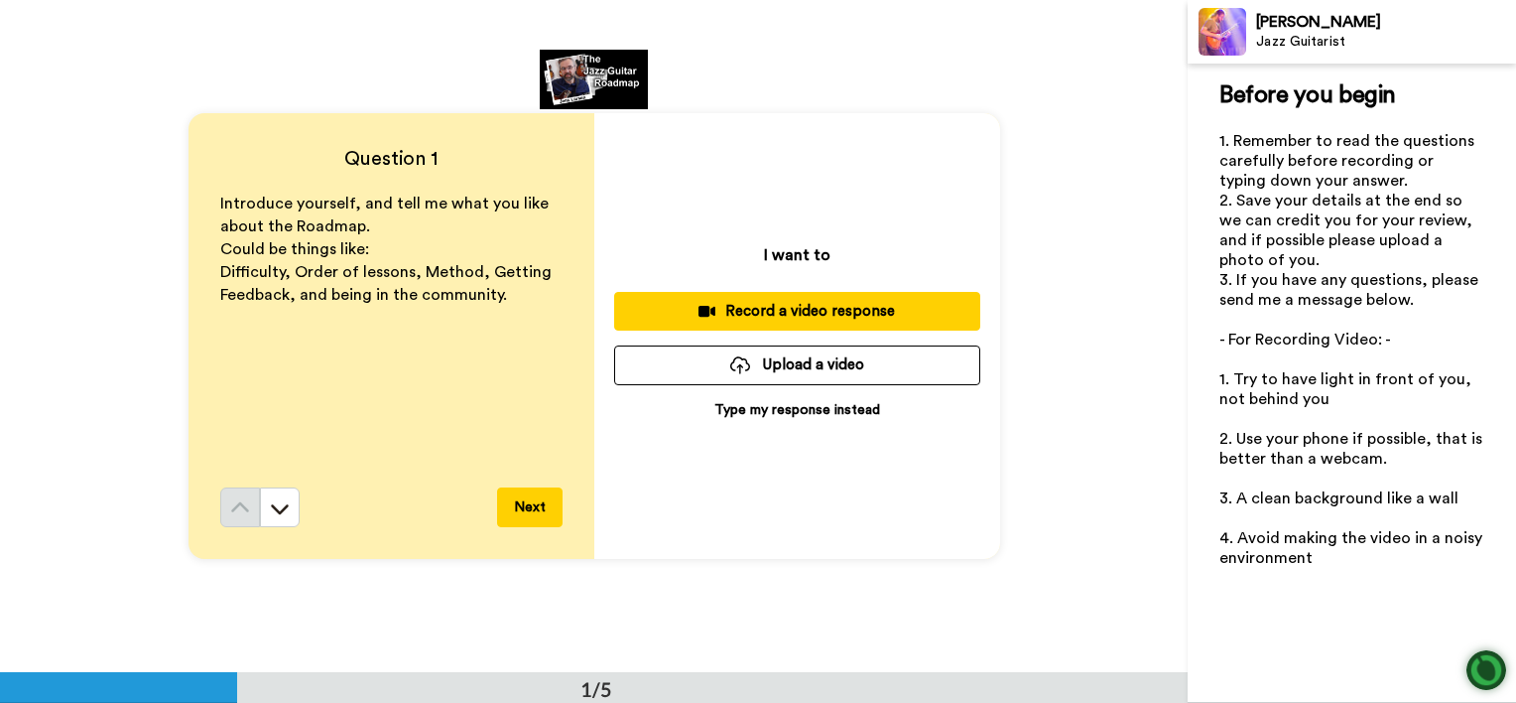
click at [266, 324] on div "Introduce yourself, and tell me what you like about the Roadmap. Could be thing…" at bounding box center [391, 340] width 342 height 295
click at [239, 378] on div "Introduce yourself, and tell me what you like about the Roadmap. Could be thing…" at bounding box center [391, 340] width 342 height 295
click at [529, 508] on button "Next" at bounding box center [529, 507] width 65 height 40
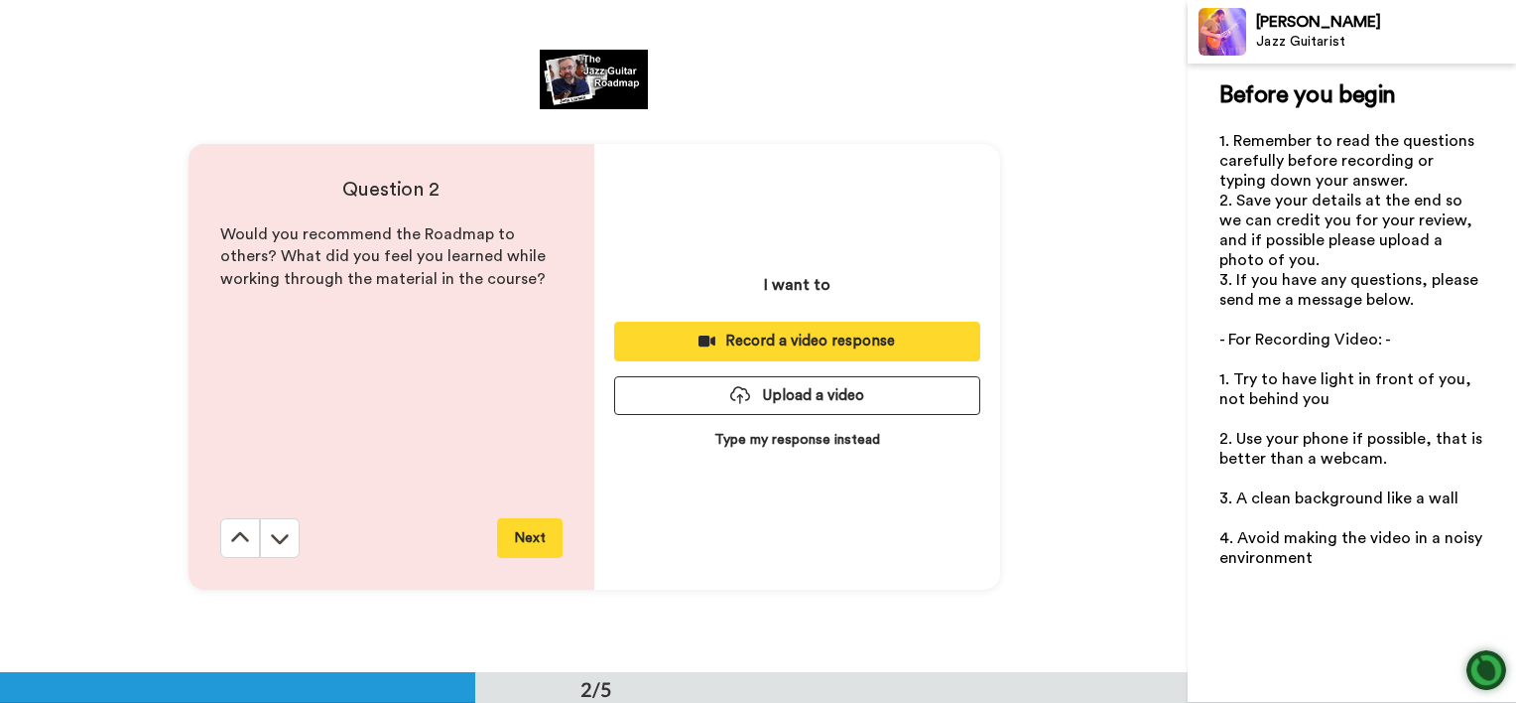
scroll to position [673, 0]
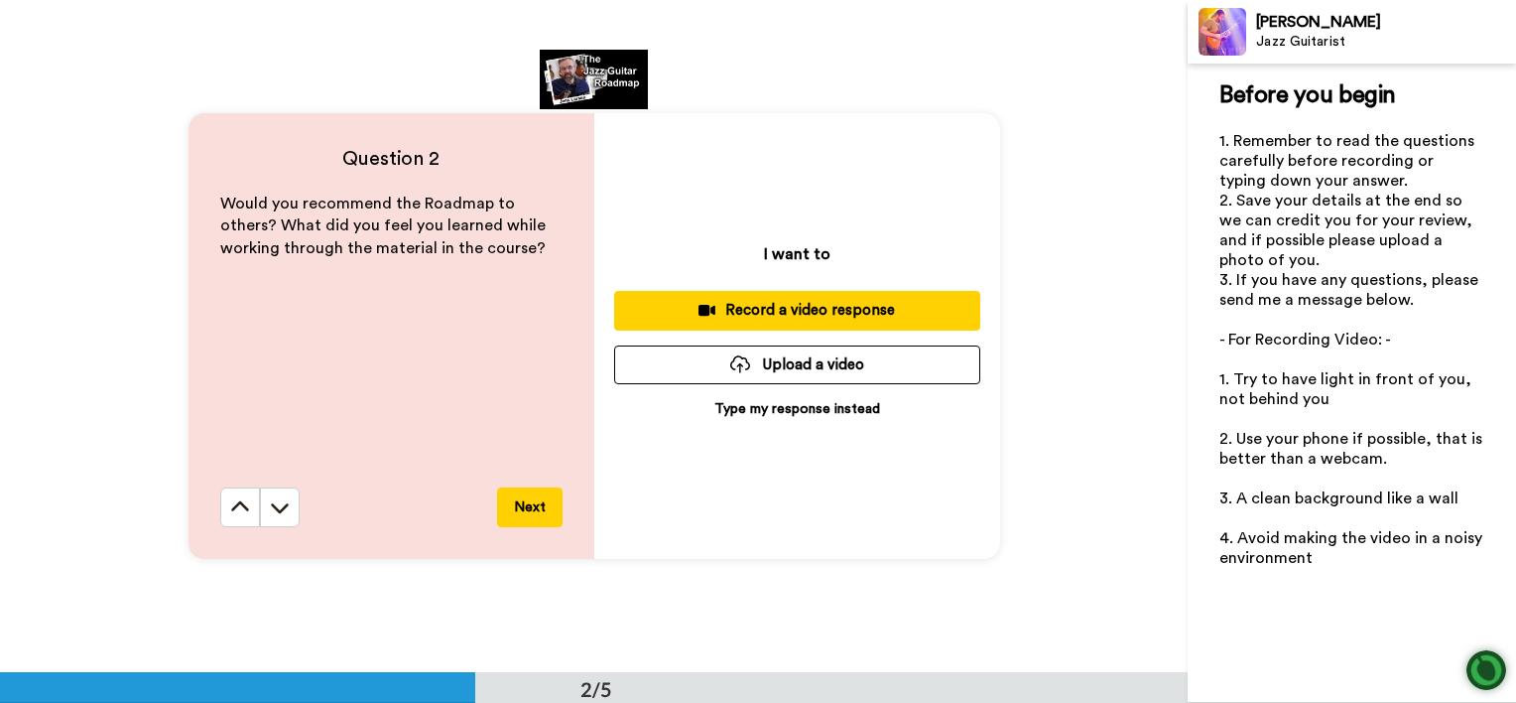
click at [789, 413] on p "Type my response instead" at bounding box center [797, 409] width 166 height 20
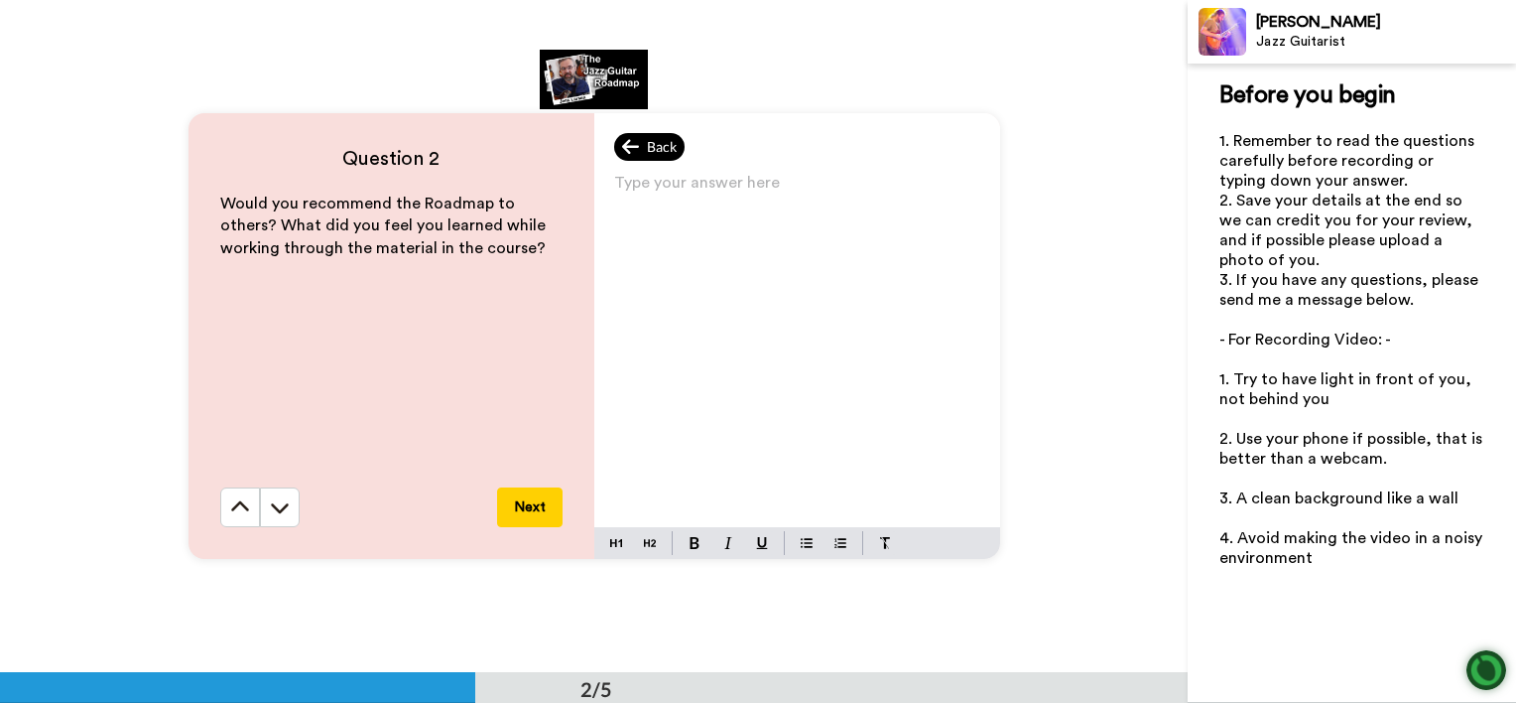
click at [655, 143] on span "Back" at bounding box center [662, 147] width 30 height 20
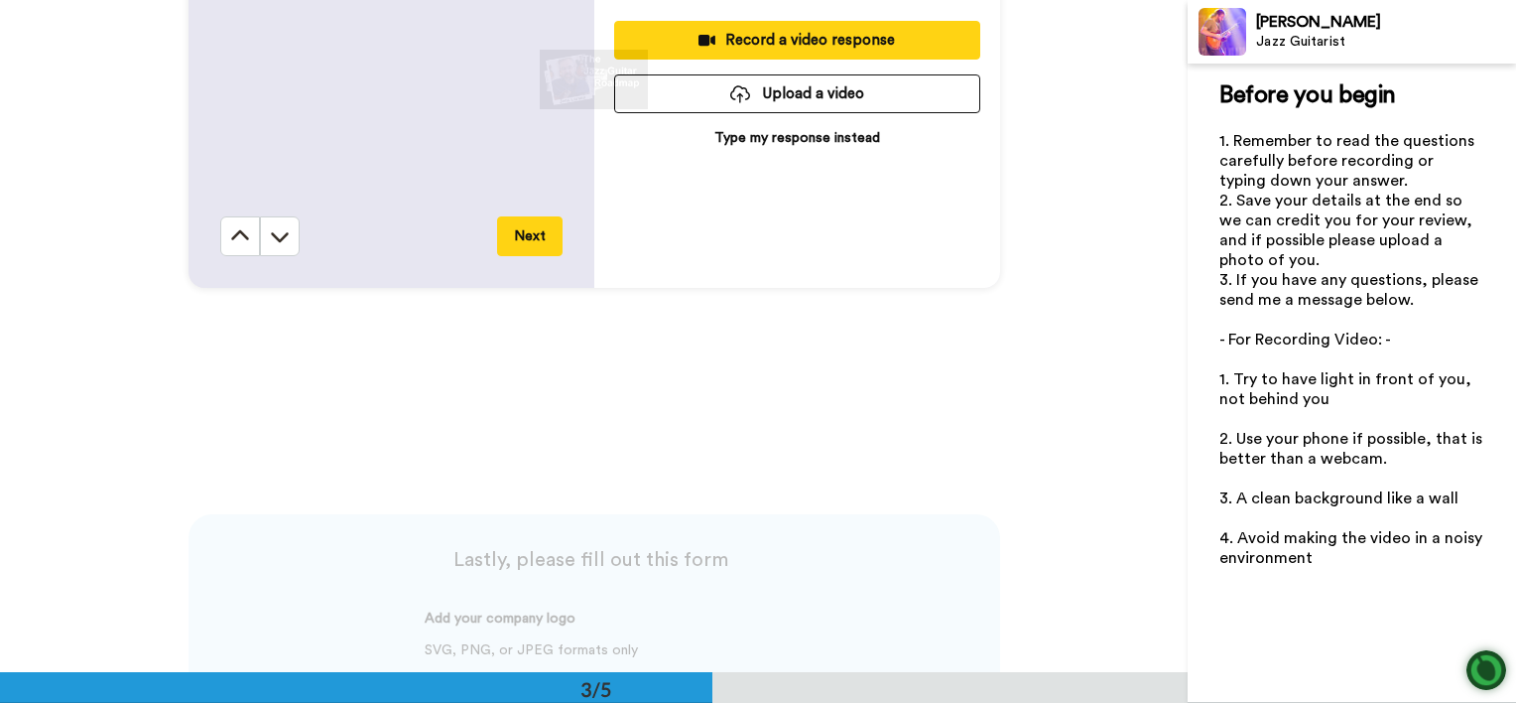
scroll to position [1963, 0]
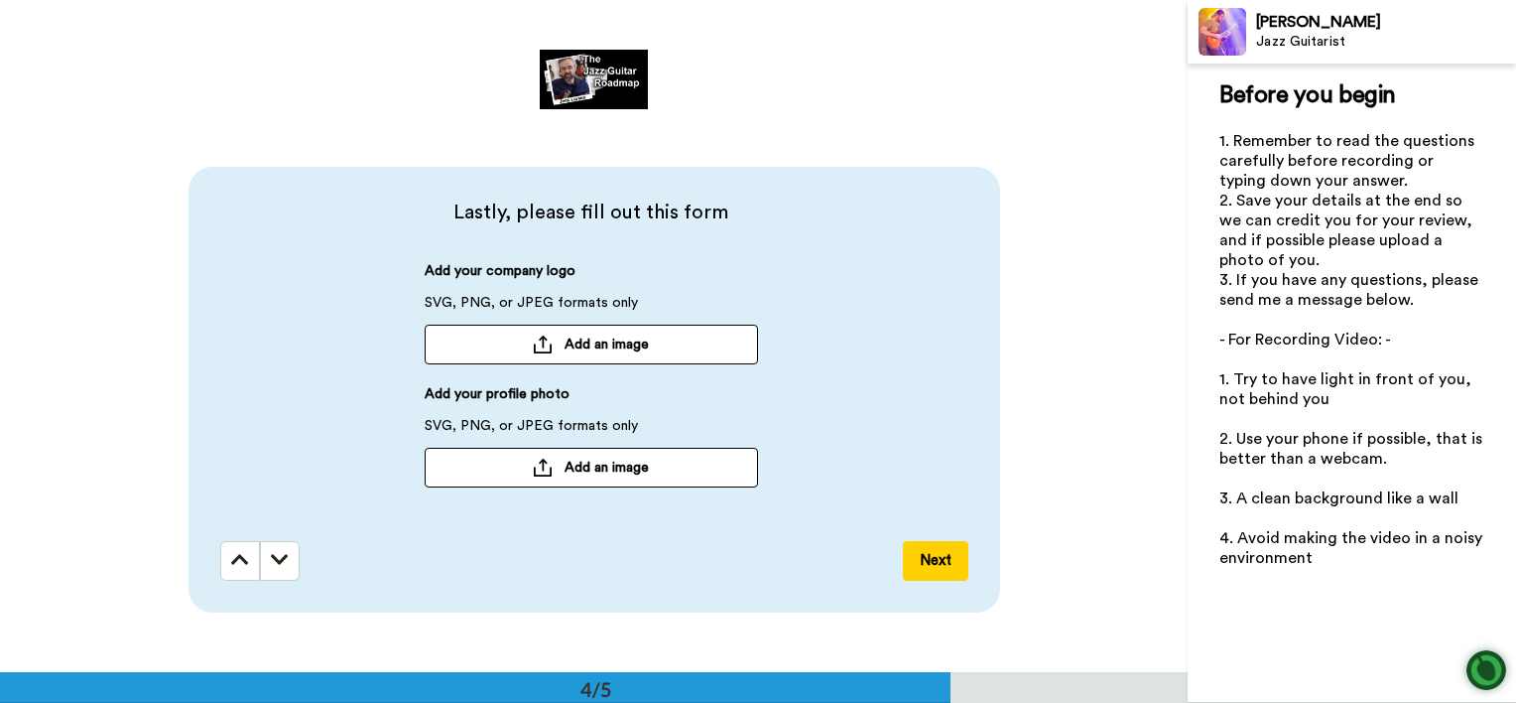
click at [914, 558] on button "Next" at bounding box center [935, 561] width 65 height 40
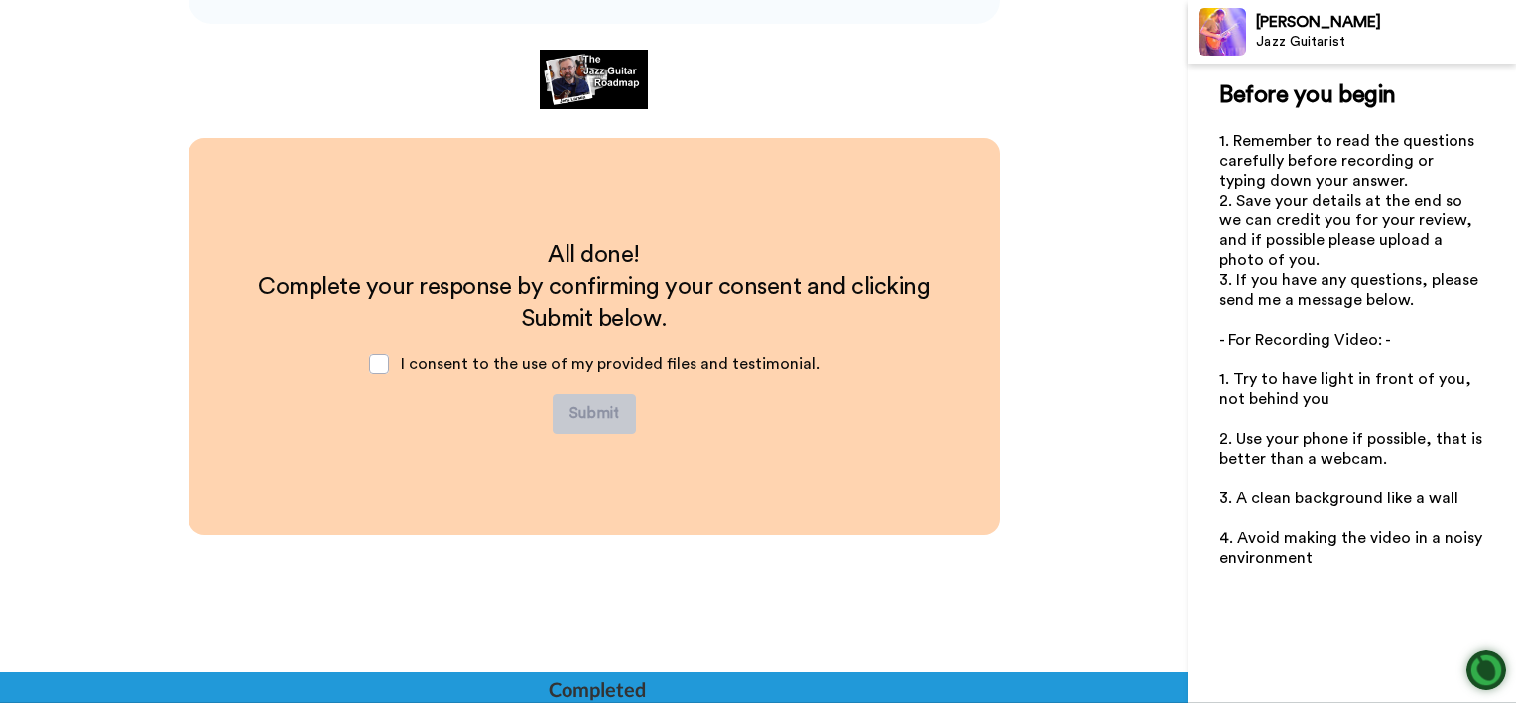
scroll to position [2551, 0]
click at [380, 363] on span at bounding box center [379, 364] width 20 height 20
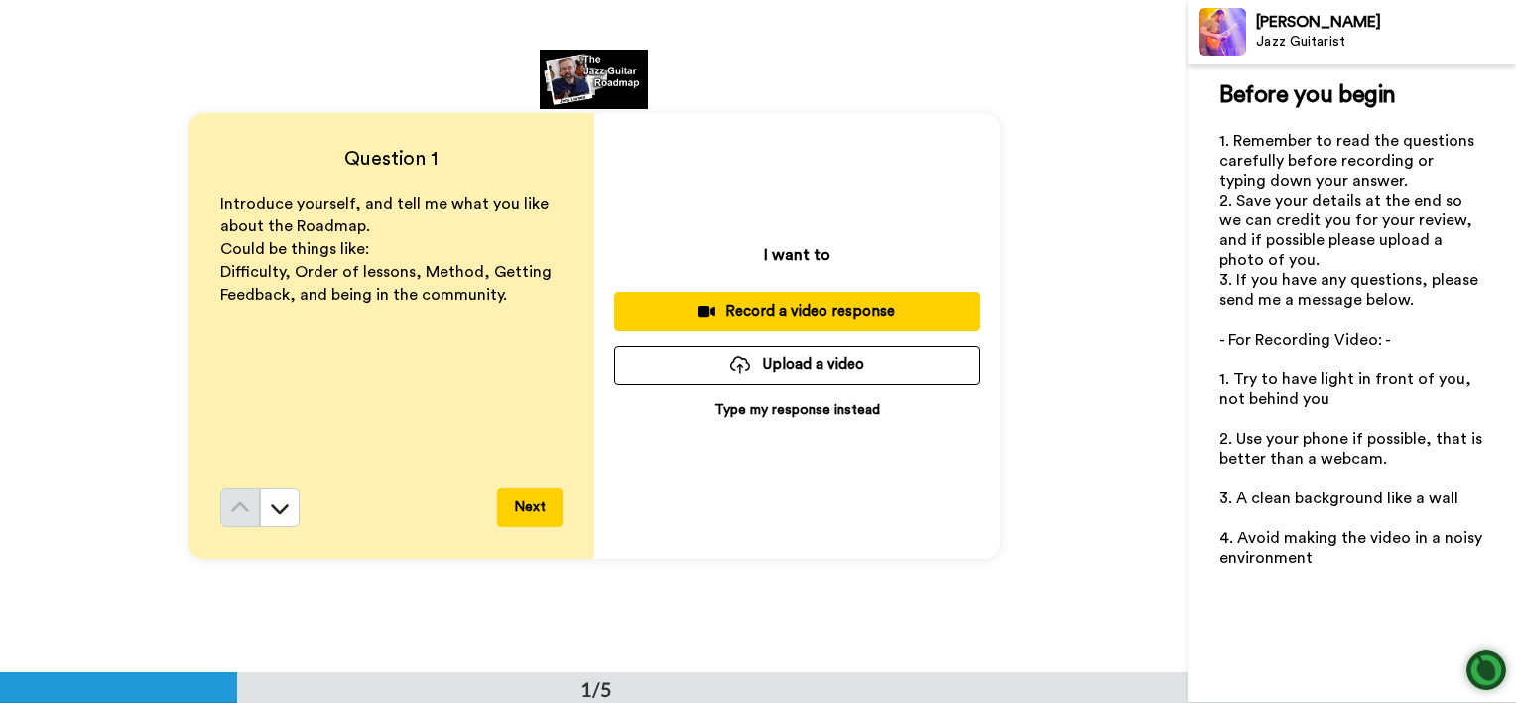
scroll to position [0, 0]
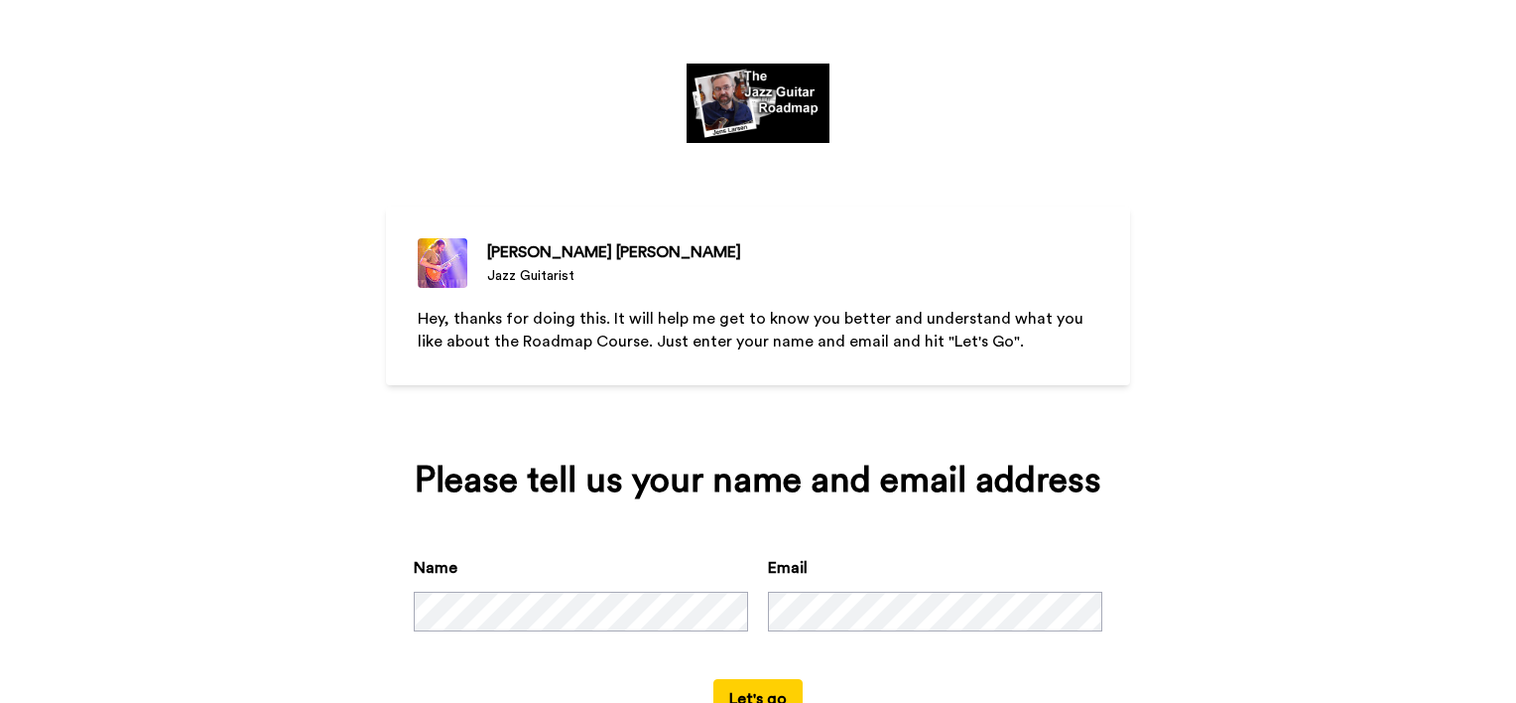
scroll to position [71, 0]
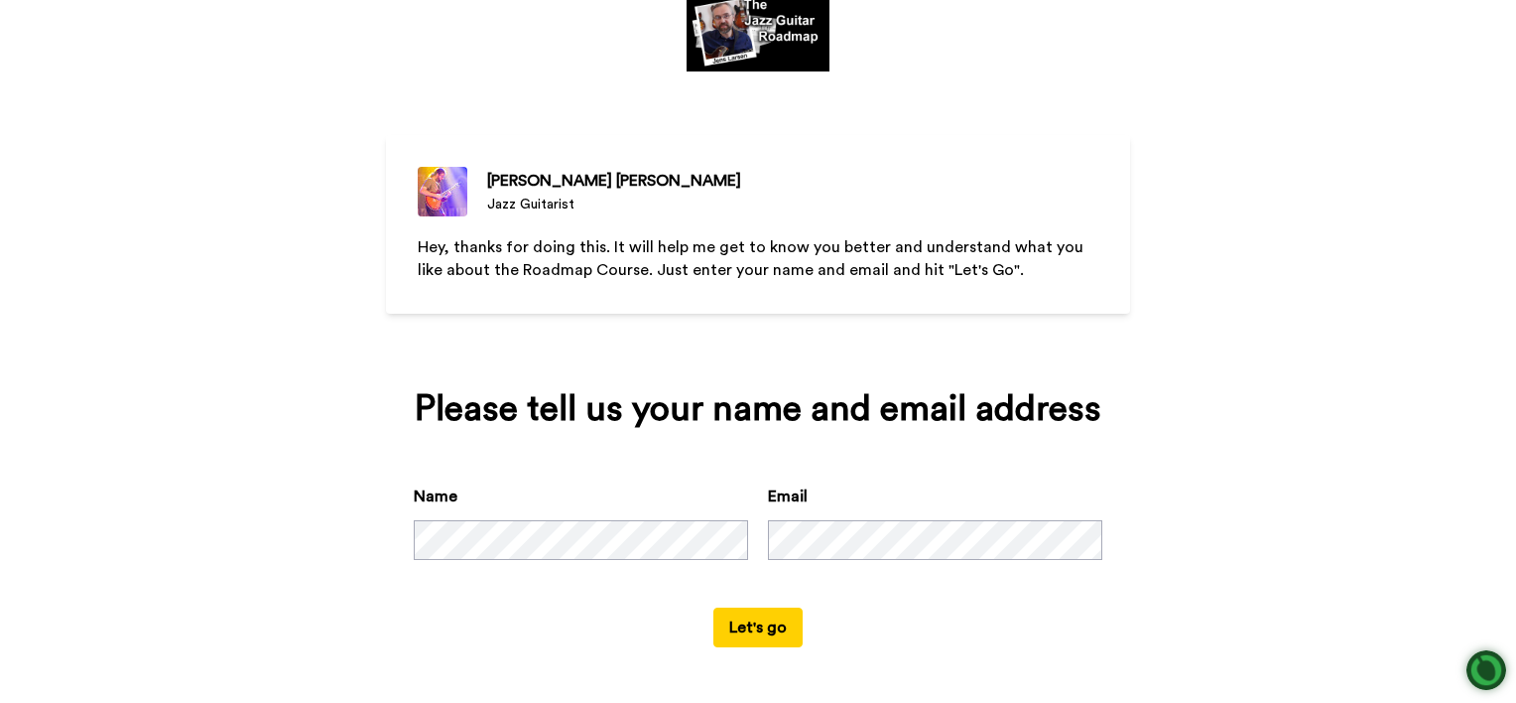
click at [744, 626] on button "Let's go" at bounding box center [757, 627] width 89 height 40
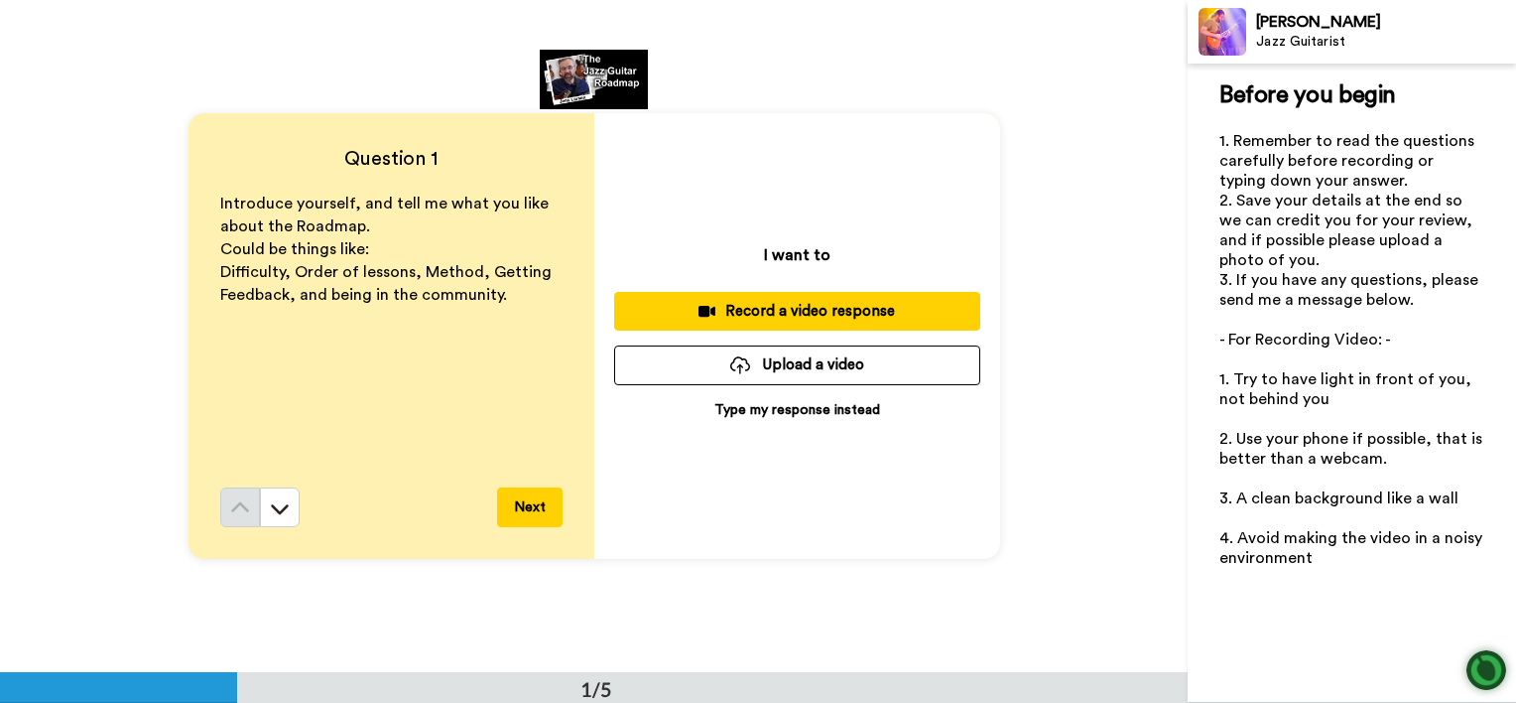
click at [779, 407] on p "Type my response instead" at bounding box center [797, 410] width 166 height 20
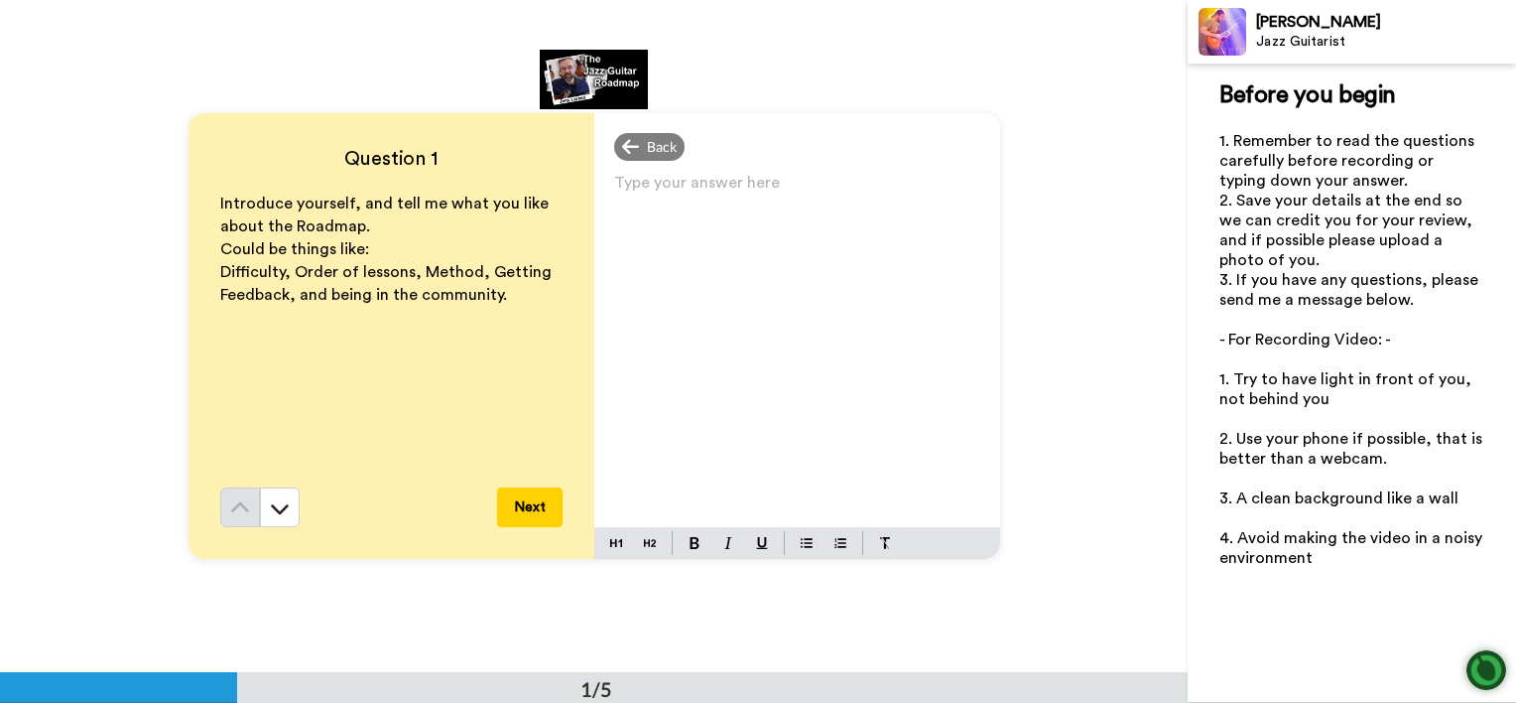
click at [704, 314] on div "Type your answer here ﻿" at bounding box center [797, 348] width 406 height 358
click at [708, 382] on div "Type your answer here ﻿" at bounding box center [797, 348] width 406 height 358
click at [715, 405] on div "HI [PERSON_NAME]," at bounding box center [797, 348] width 406 height 358
drag, startPoint x: 730, startPoint y: 353, endPoint x: 754, endPoint y: 191, distance: 164.5
click at [754, 191] on div "HI [PERSON_NAME], Reall" at bounding box center [797, 348] width 406 height 358
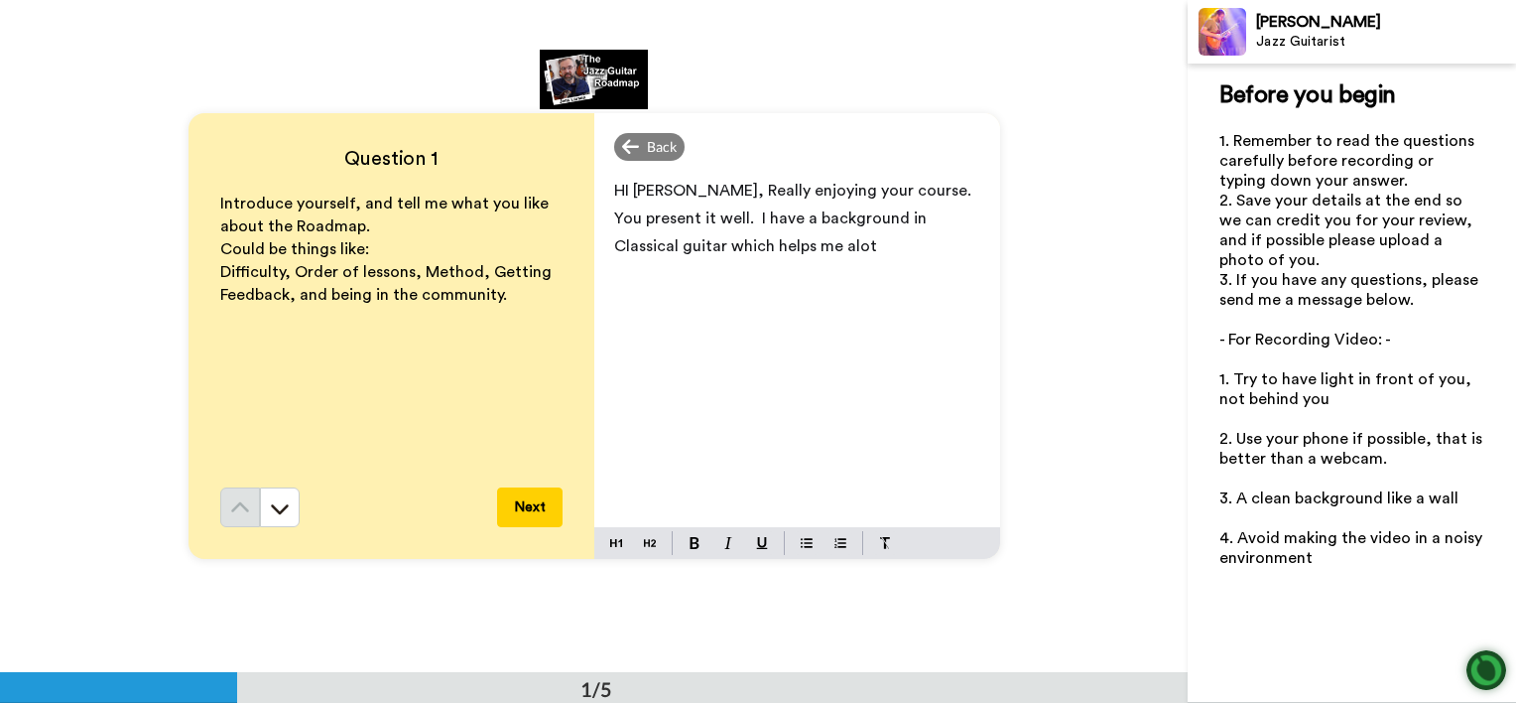
click at [787, 242] on p "HI [PERSON_NAME], Really enjoying your course. You present it well. I have a ba…" at bounding box center [797, 218] width 366 height 83
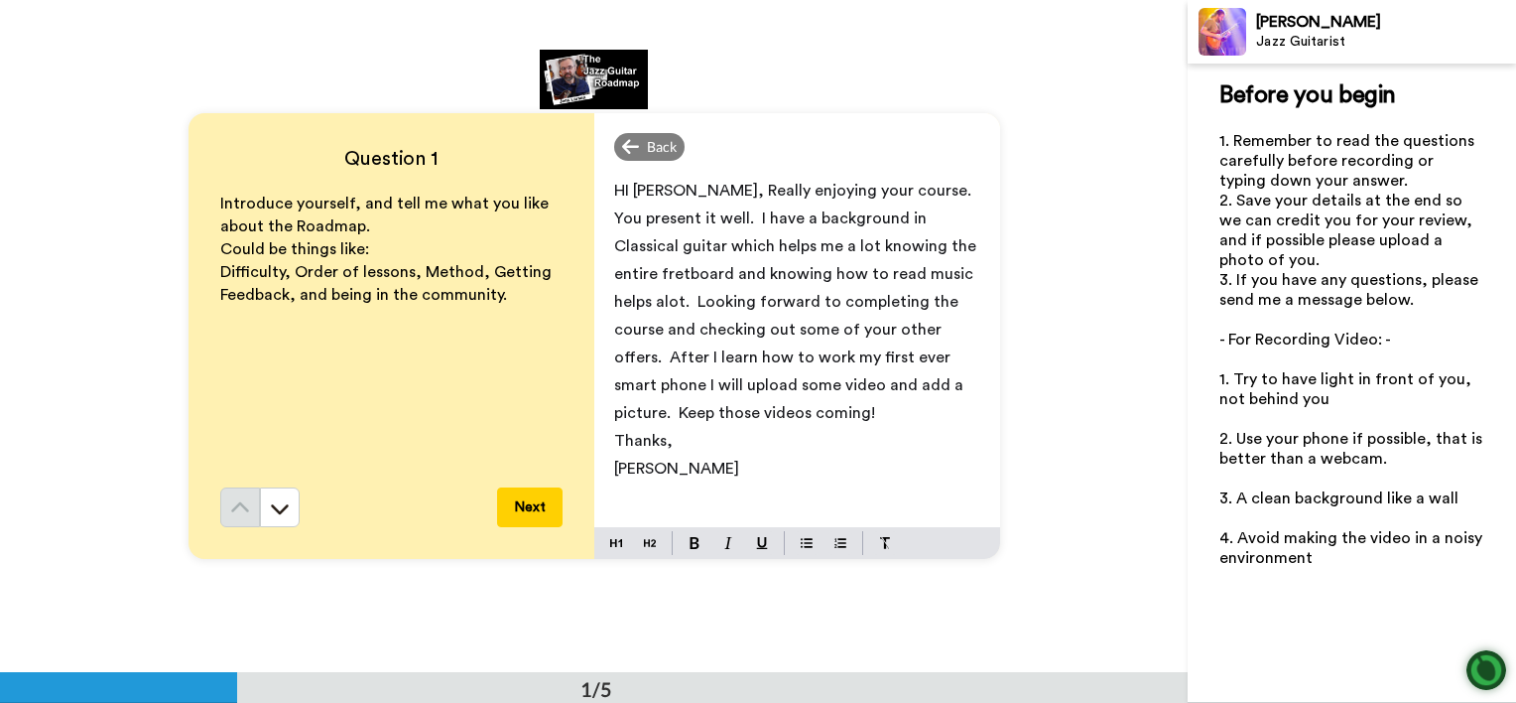
click at [519, 506] on button "Next" at bounding box center [529, 507] width 65 height 40
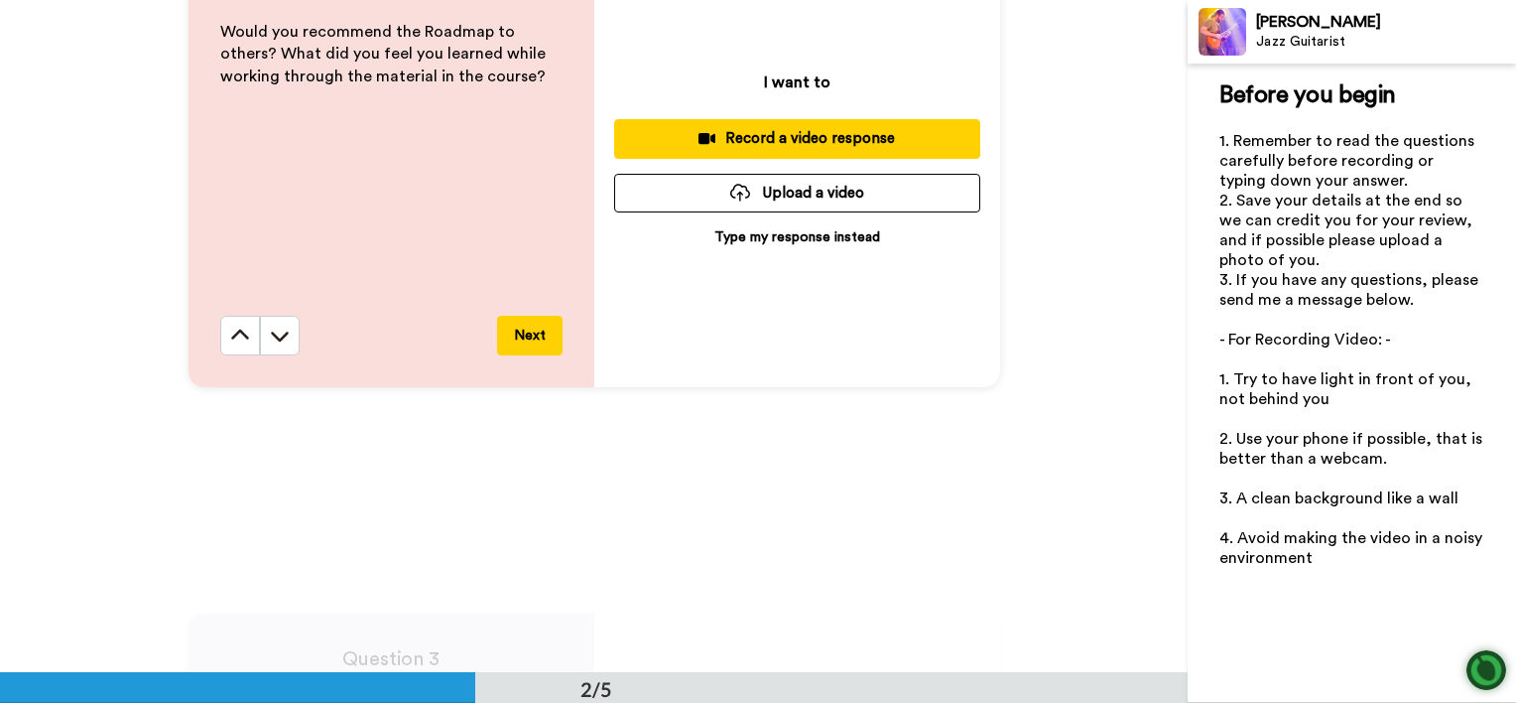
scroll to position [871, 0]
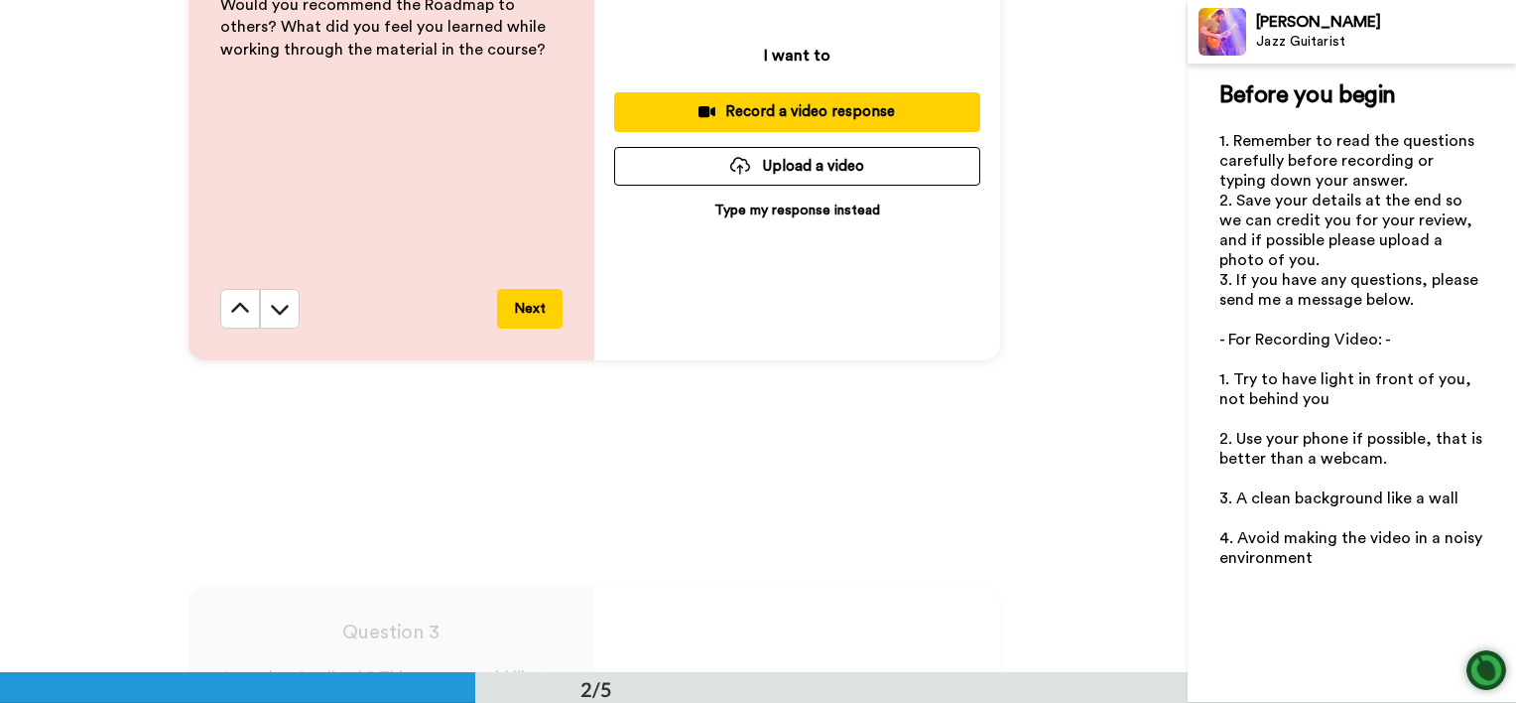
click at [789, 206] on p "Type my response instead" at bounding box center [797, 210] width 166 height 20
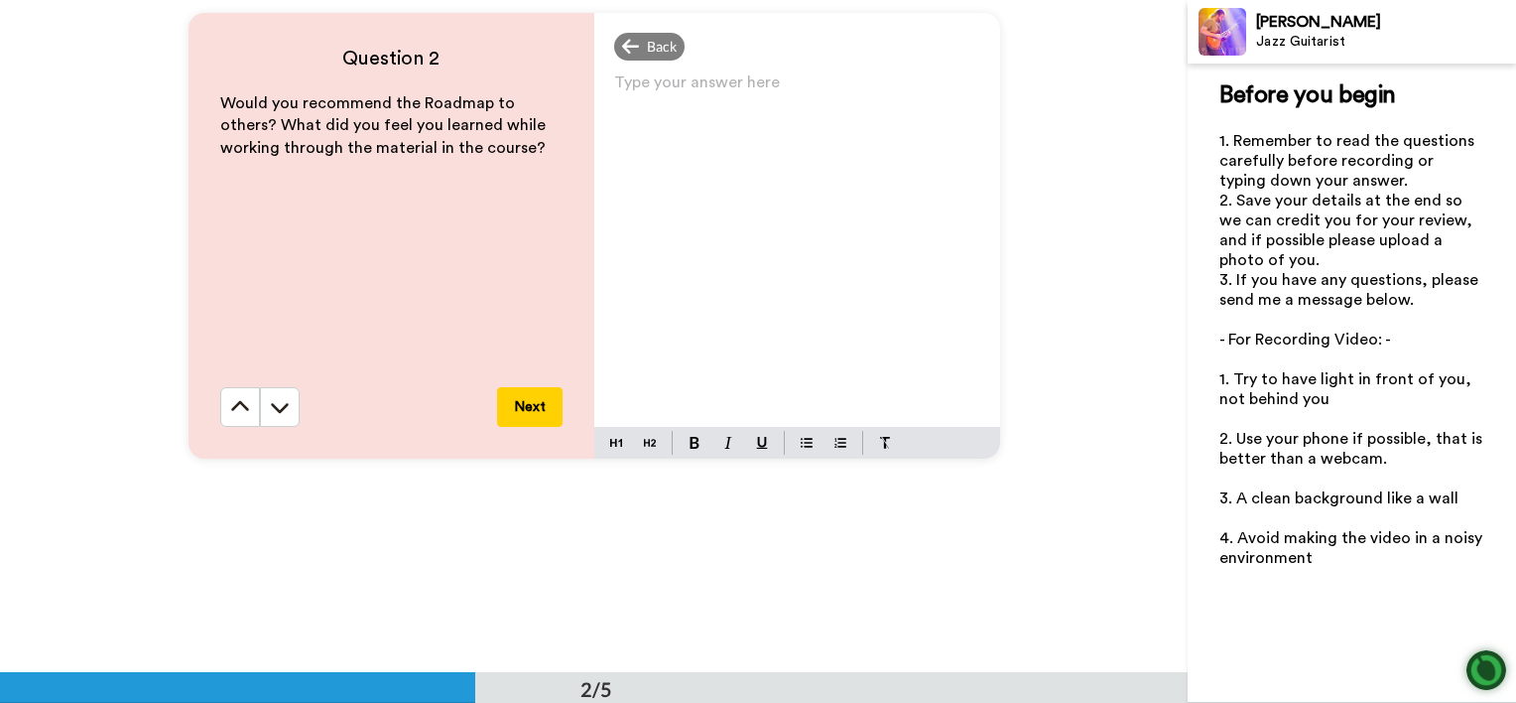
scroll to position [673, 0]
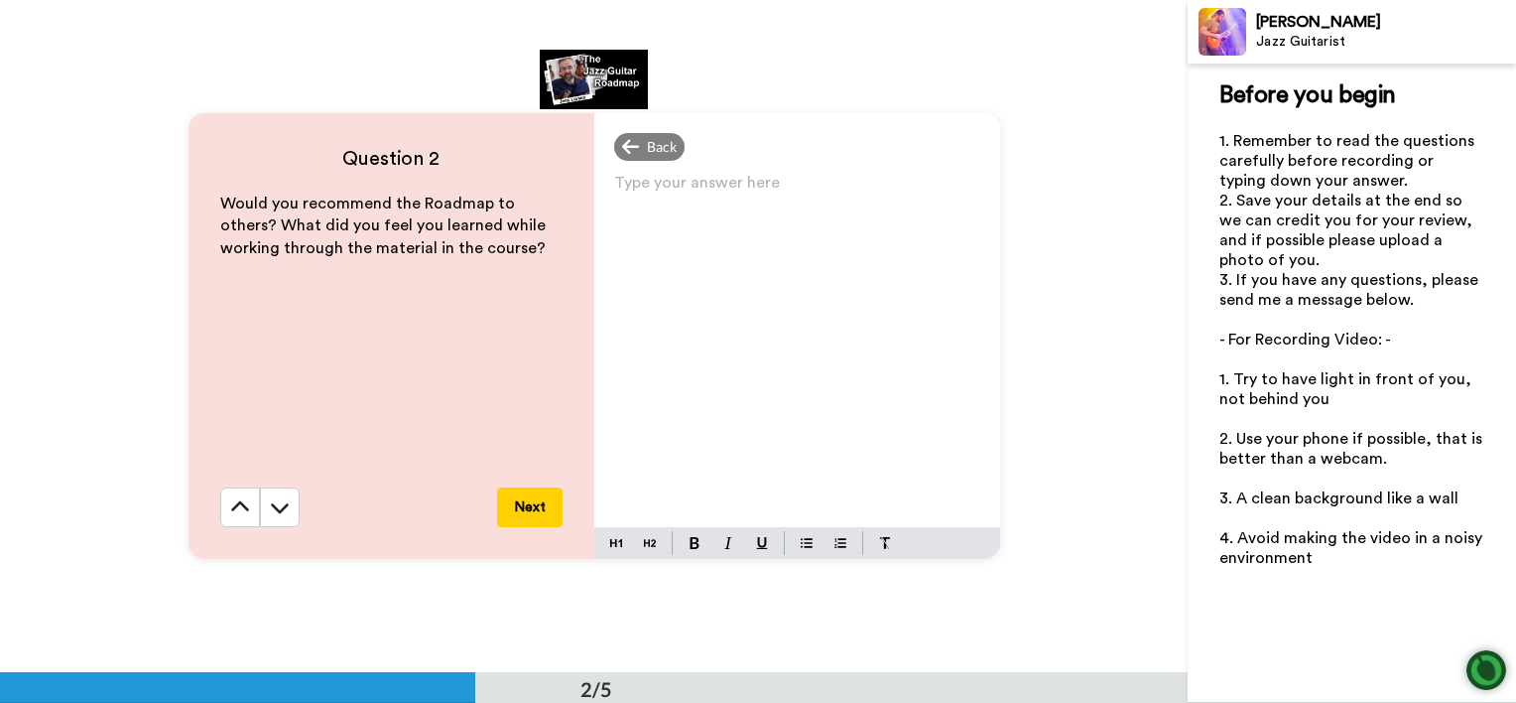
click at [648, 214] on div "Type your answer here ﻿" at bounding box center [797, 348] width 406 height 358
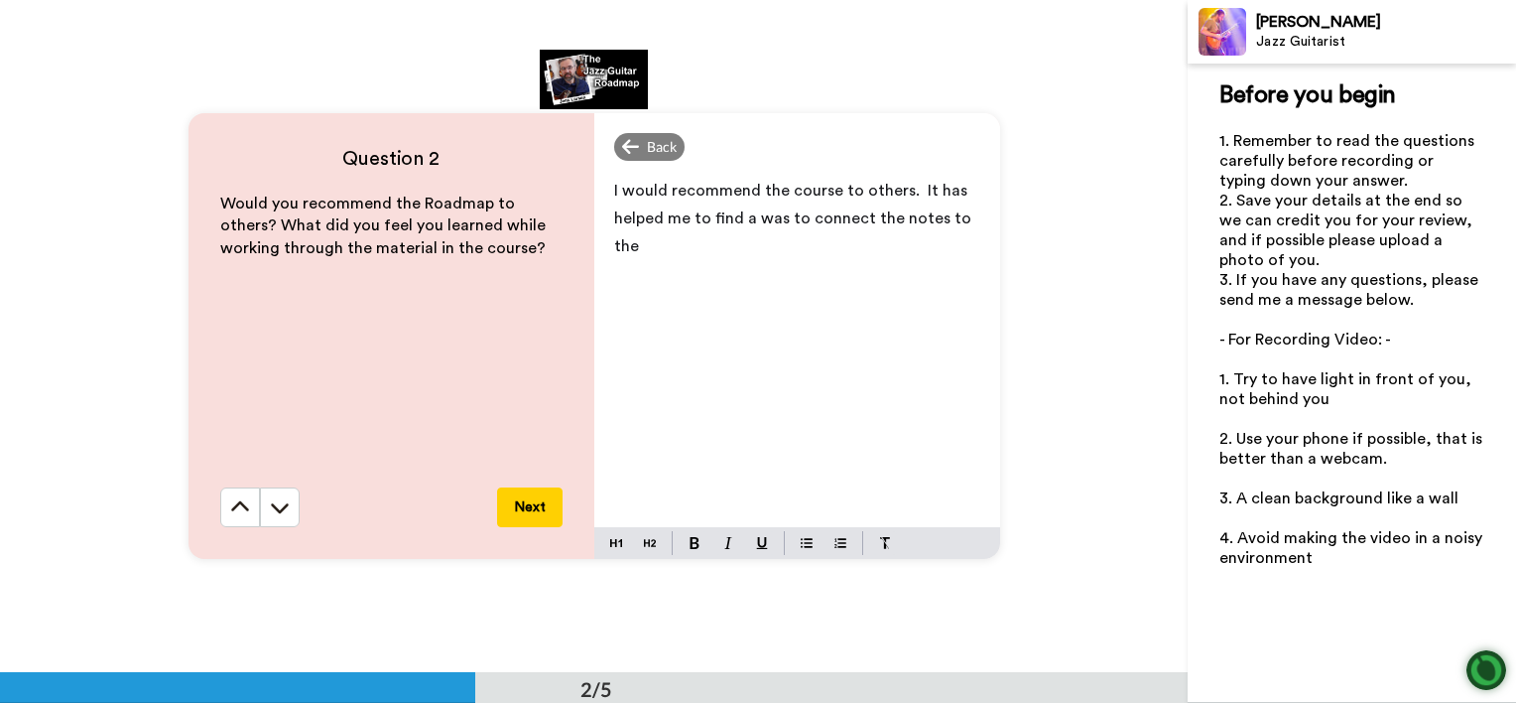
click at [633, 127] on div "Back I would recommend the course to others. It has helped me to find a was to …" at bounding box center [797, 336] width 406 height 446
click at [653, 210] on span "I would recommend the course to others. It has helped me to find a was to conne…" at bounding box center [794, 218] width 361 height 71
click at [649, 210] on span "I would recommend the course to others. It has helped me to find a was to conne…" at bounding box center [794, 218] width 361 height 71
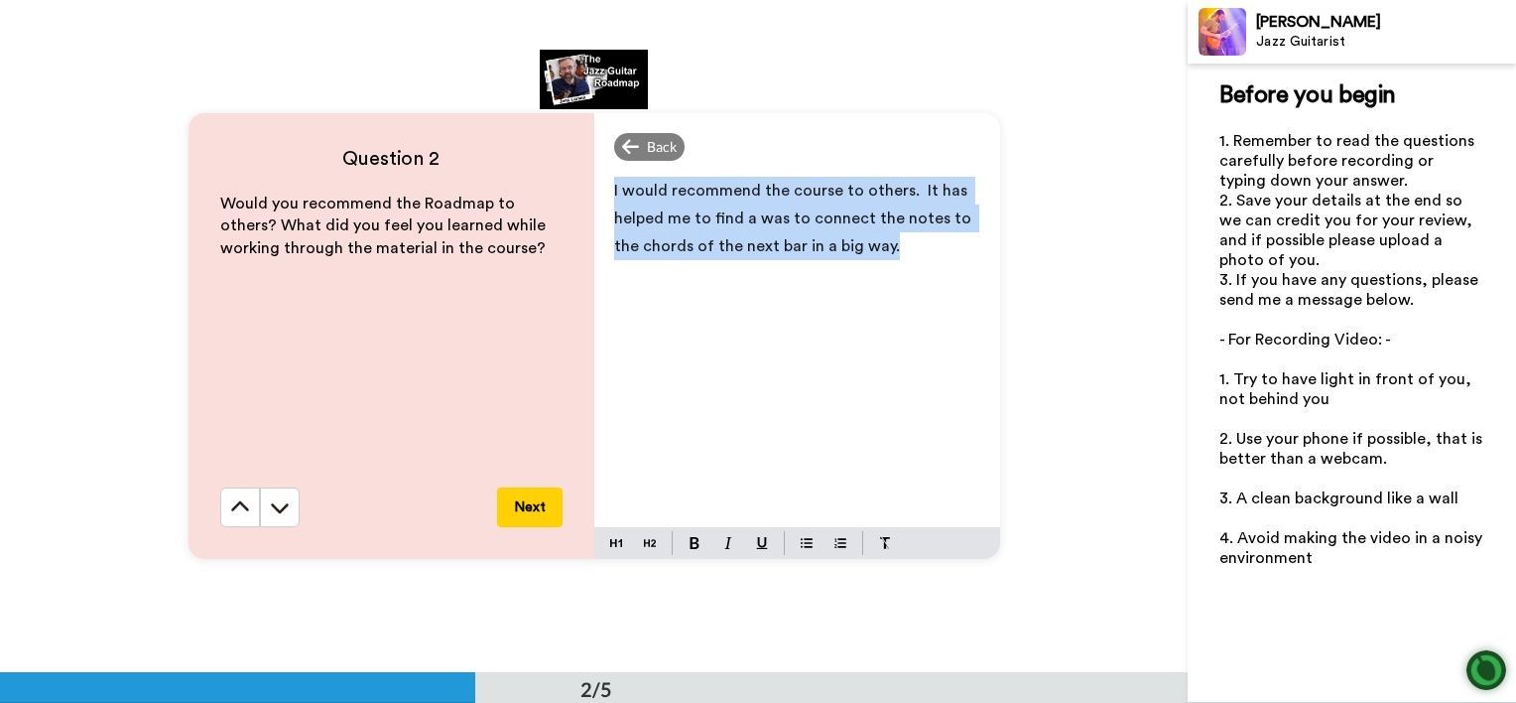
click at [649, 210] on span "I would recommend the course to others. It has helped me to find a was to conne…" at bounding box center [794, 218] width 361 height 71
click at [651, 191] on span "I would recommend the course to others. It has helped me to find a was to conne…" at bounding box center [794, 218] width 361 height 71
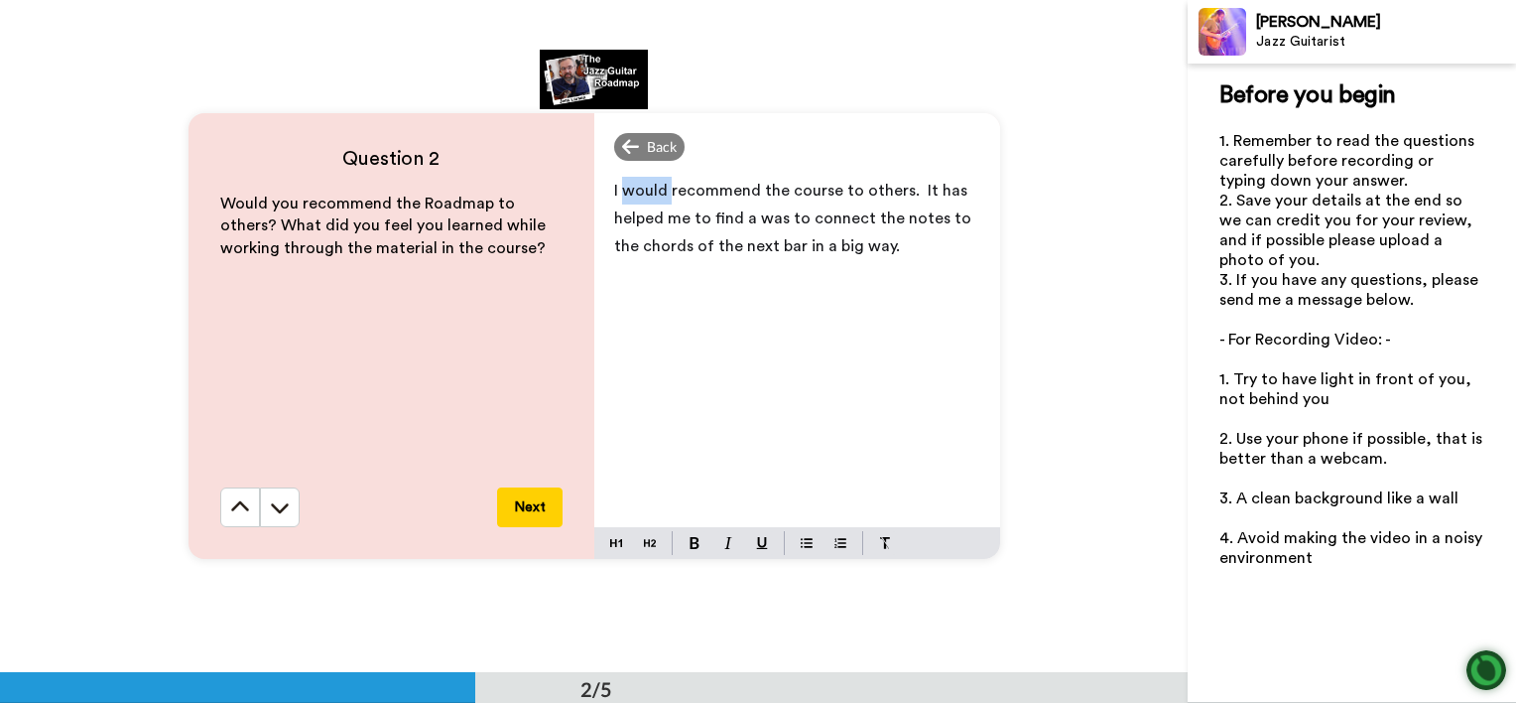
click at [651, 191] on span "I would recommend the course to others. It has helped me to find a was to conne…" at bounding box center [794, 218] width 361 height 71
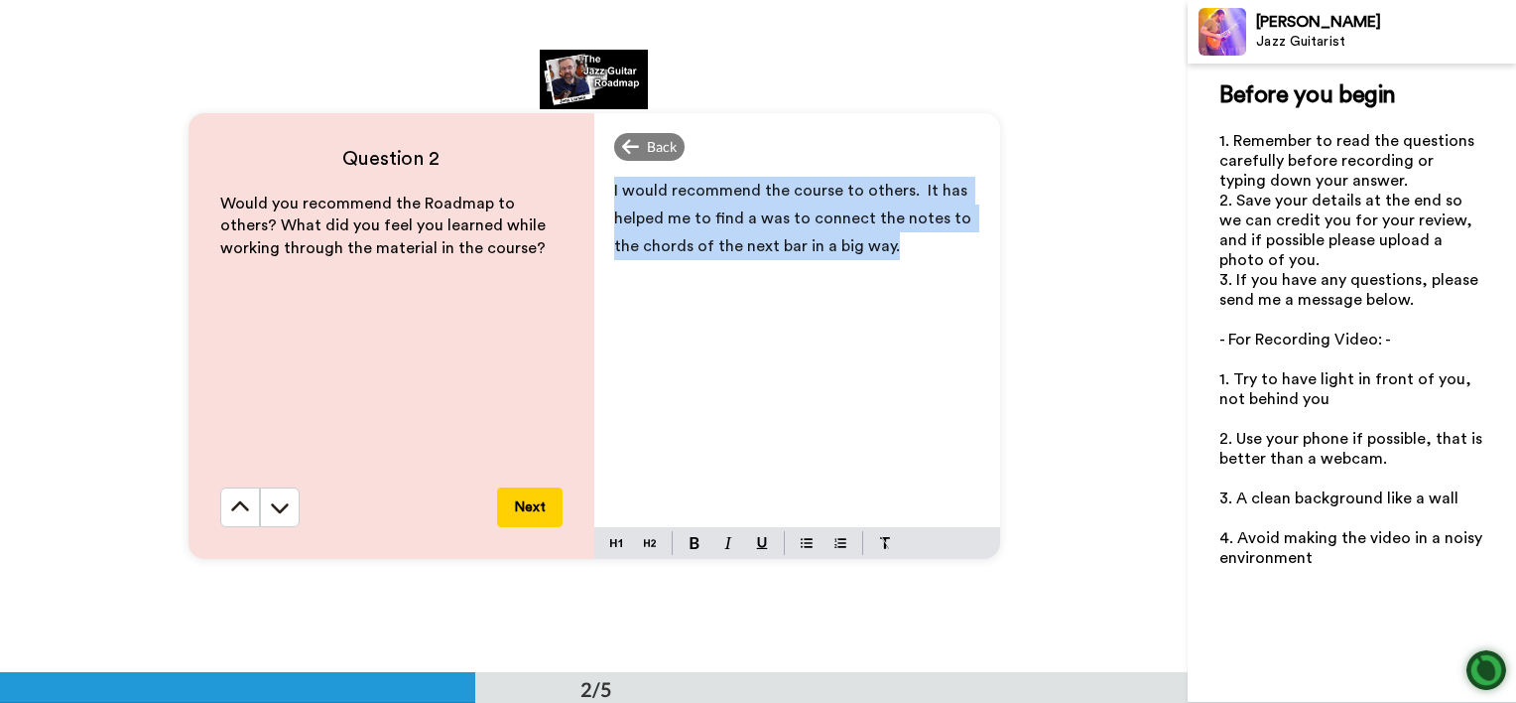
click at [651, 191] on span "I would recommend the course to others. It has helped me to find a was to conne…" at bounding box center [794, 218] width 361 height 71
drag, startPoint x: 651, startPoint y: 191, endPoint x: 701, endPoint y: 214, distance: 55.0
click at [698, 214] on span "I would recommend the course to others. It has helped me to find a was to conne…" at bounding box center [794, 218] width 361 height 71
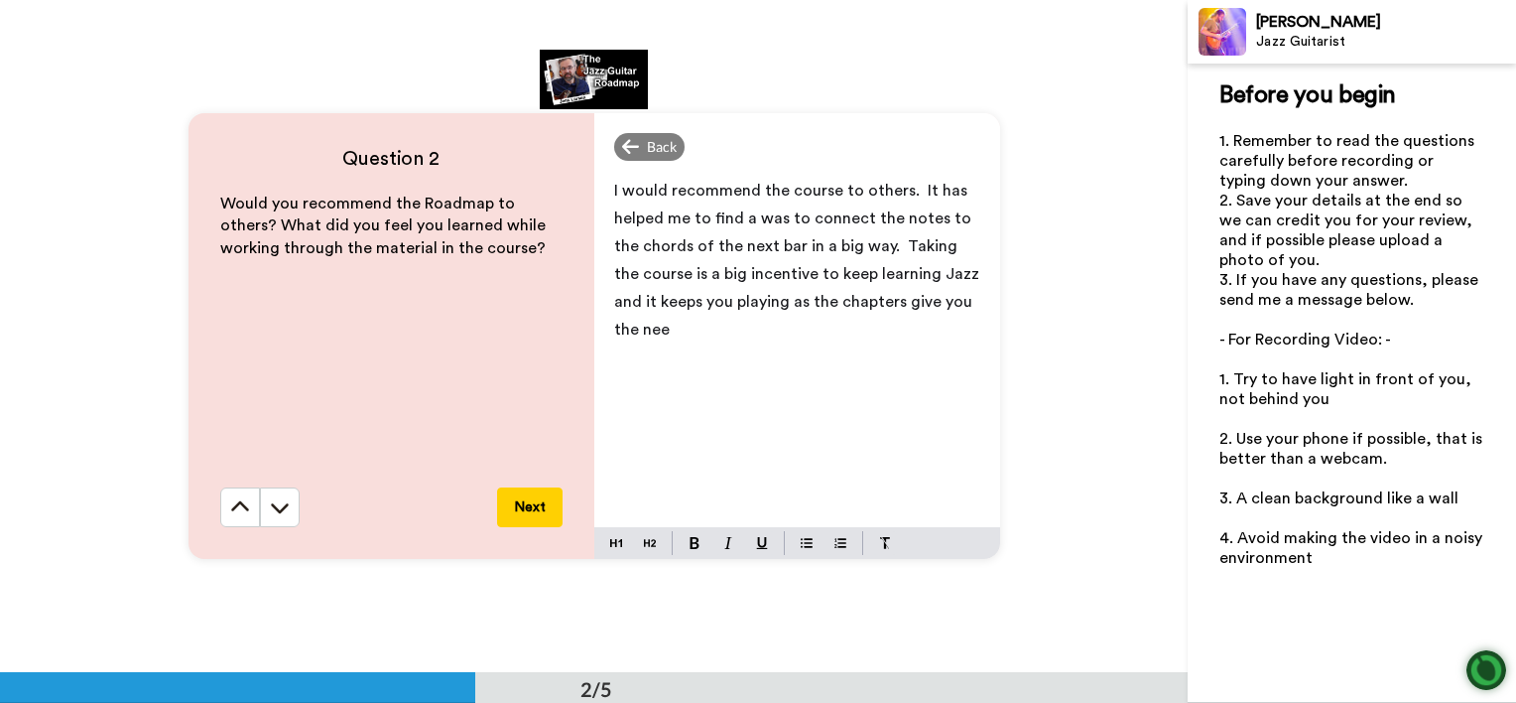
scroll to position [671, 0]
click at [528, 507] on button "Next" at bounding box center [529, 509] width 65 height 40
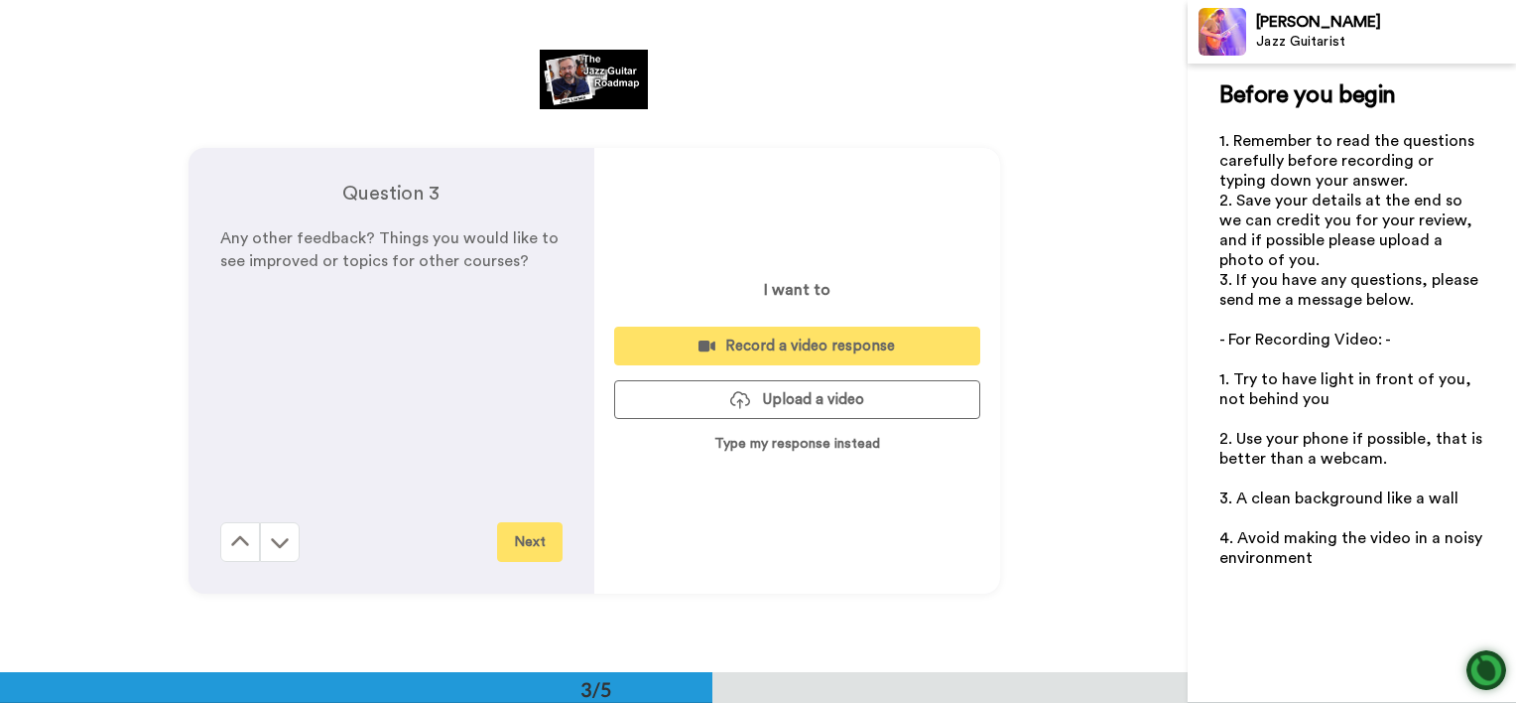
scroll to position [1345, 0]
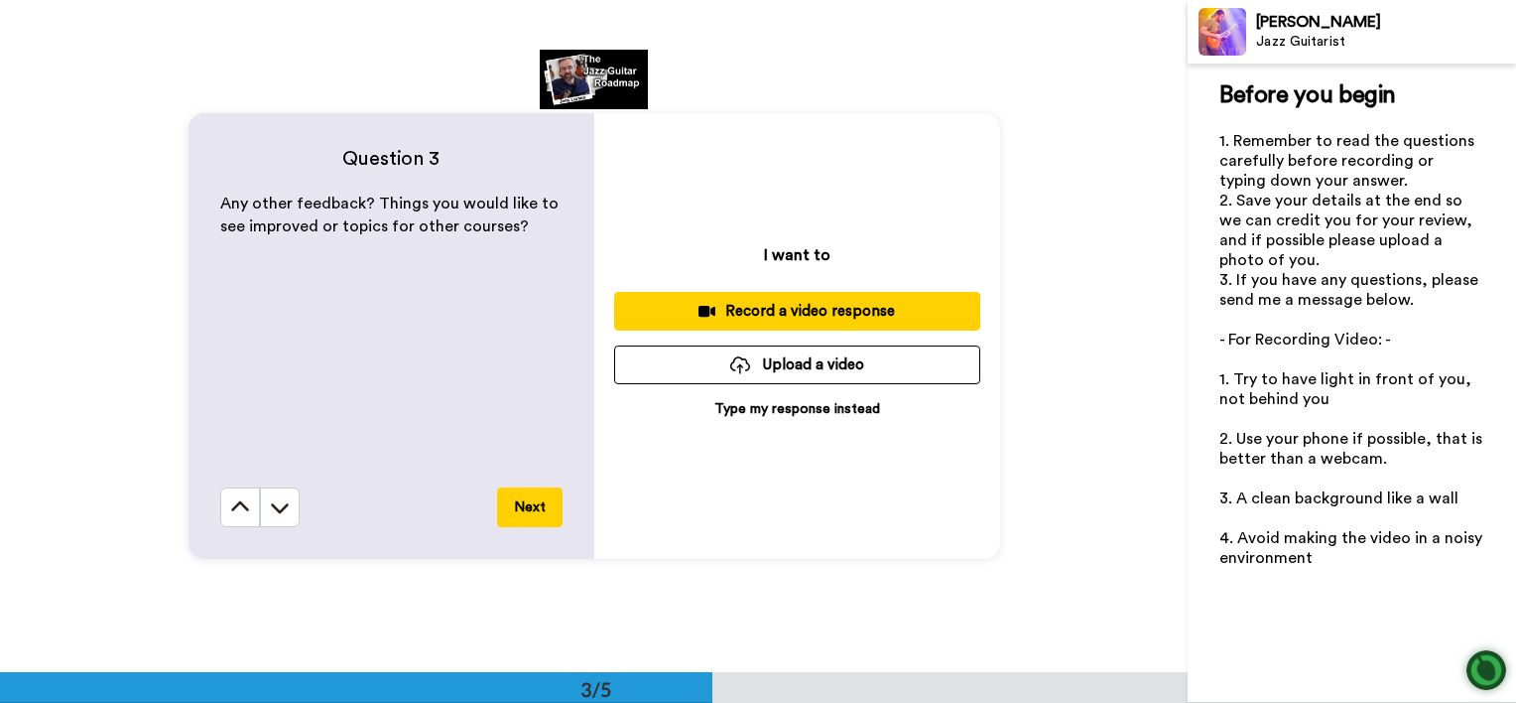
click at [798, 412] on p "Type my response instead" at bounding box center [797, 409] width 166 height 20
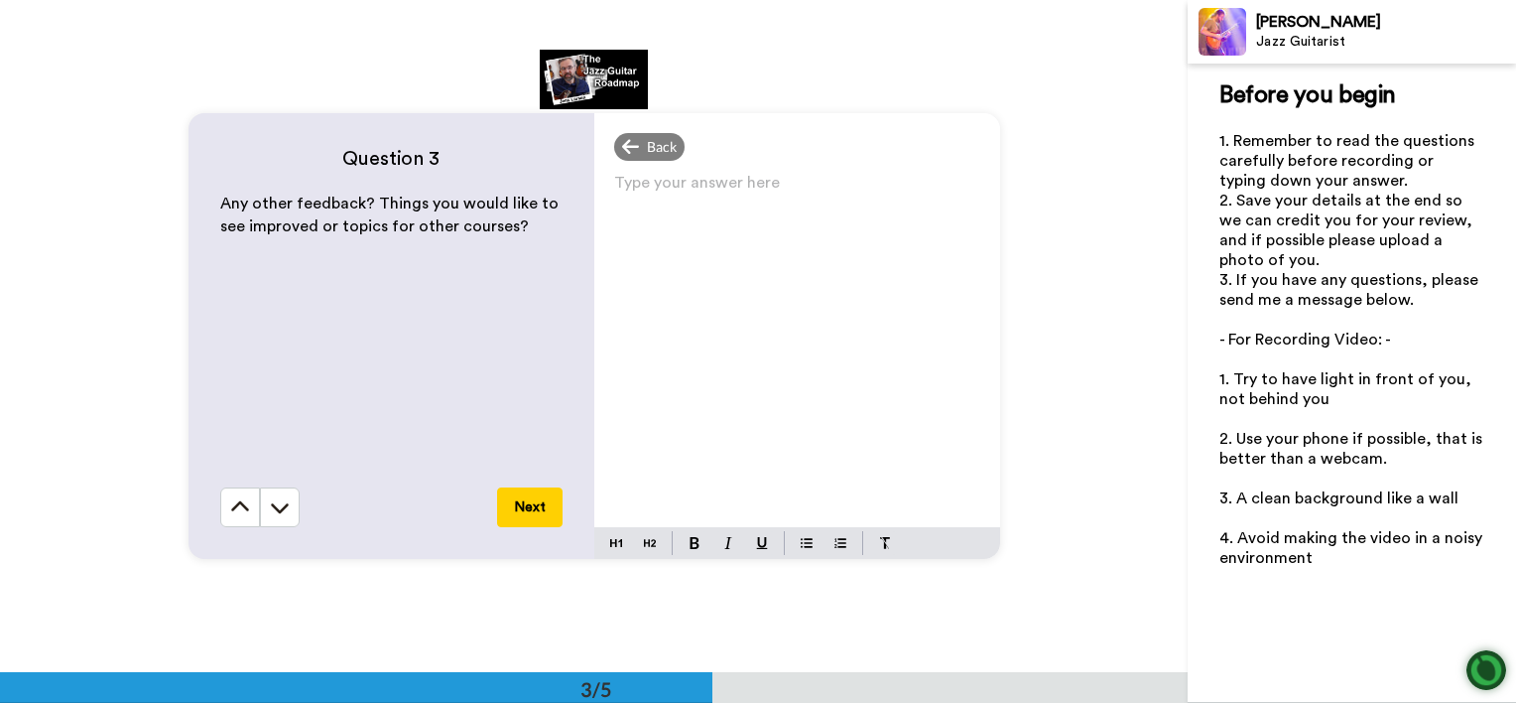
click at [635, 200] on p "Type your answer here ﻿" at bounding box center [797, 191] width 366 height 28
click at [635, 200] on p "I think the course has been well thought out" at bounding box center [797, 191] width 366 height 28
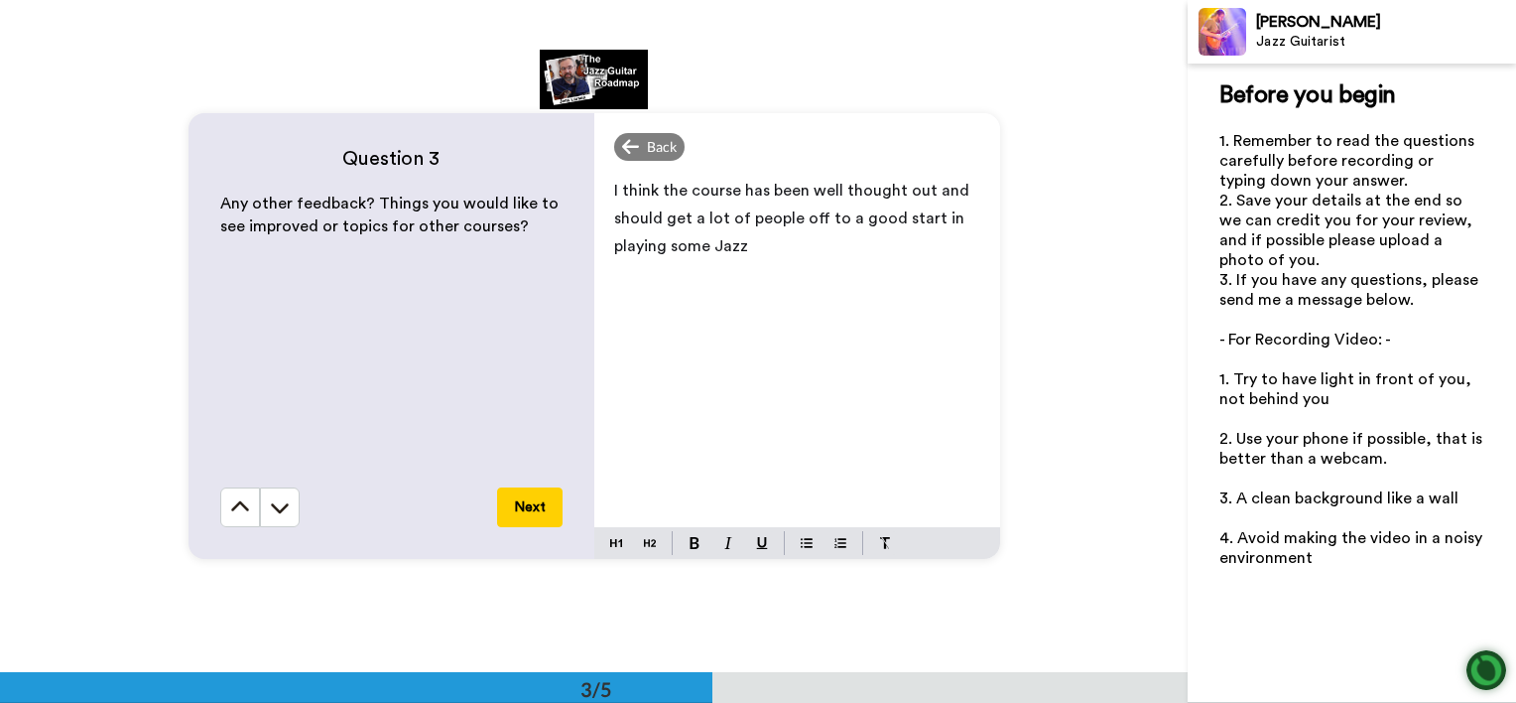
click at [529, 507] on button "Next" at bounding box center [529, 507] width 65 height 40
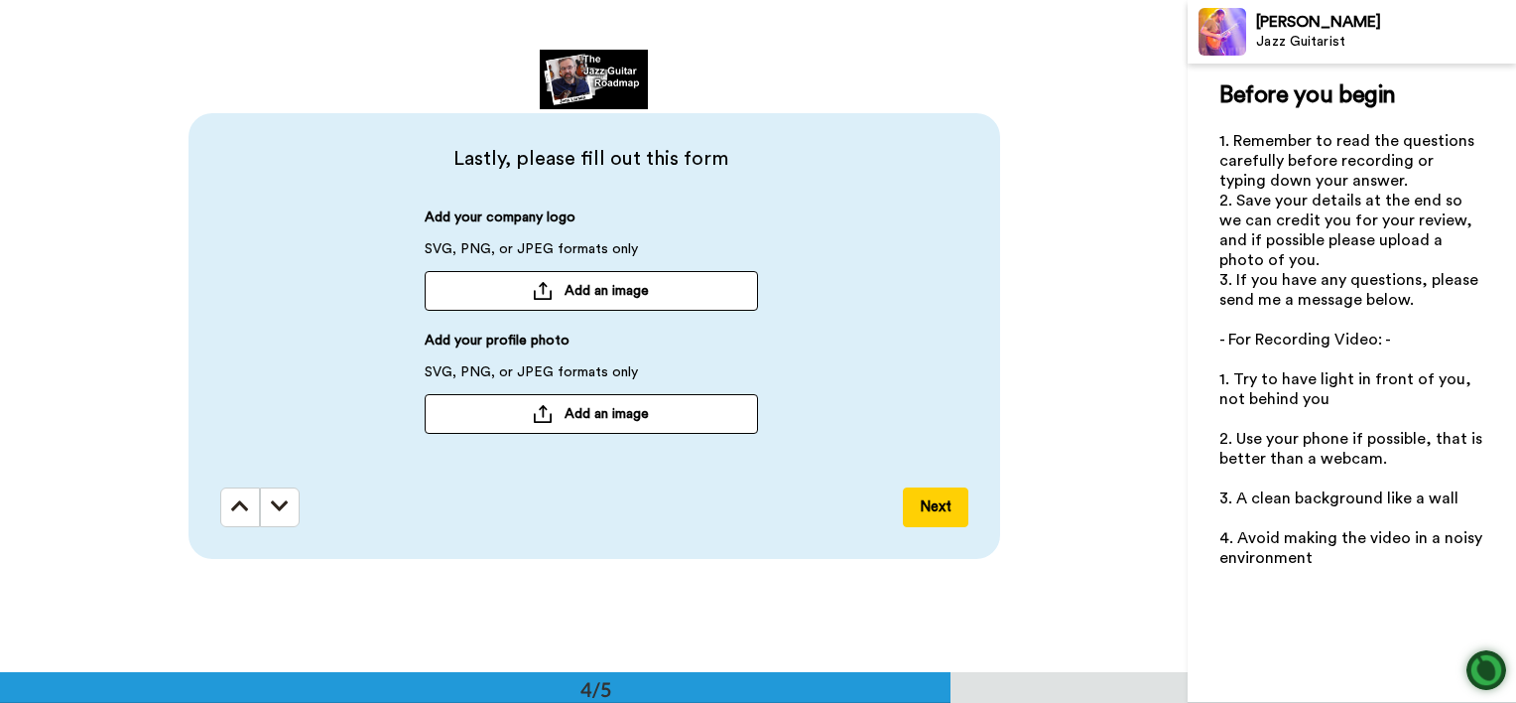
scroll to position [2016, 0]
click at [927, 501] on button "Next" at bounding box center [935, 507] width 65 height 40
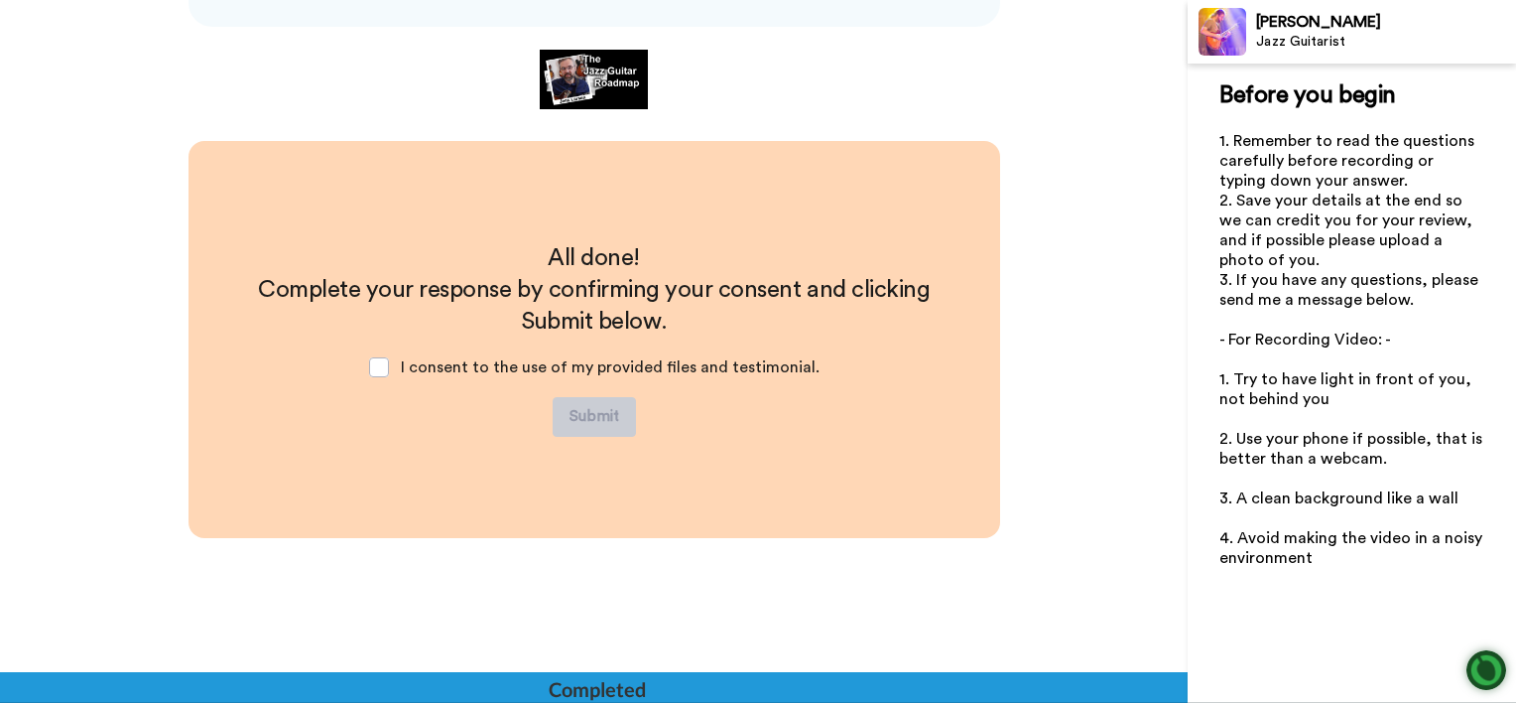
scroll to position [2551, 0]
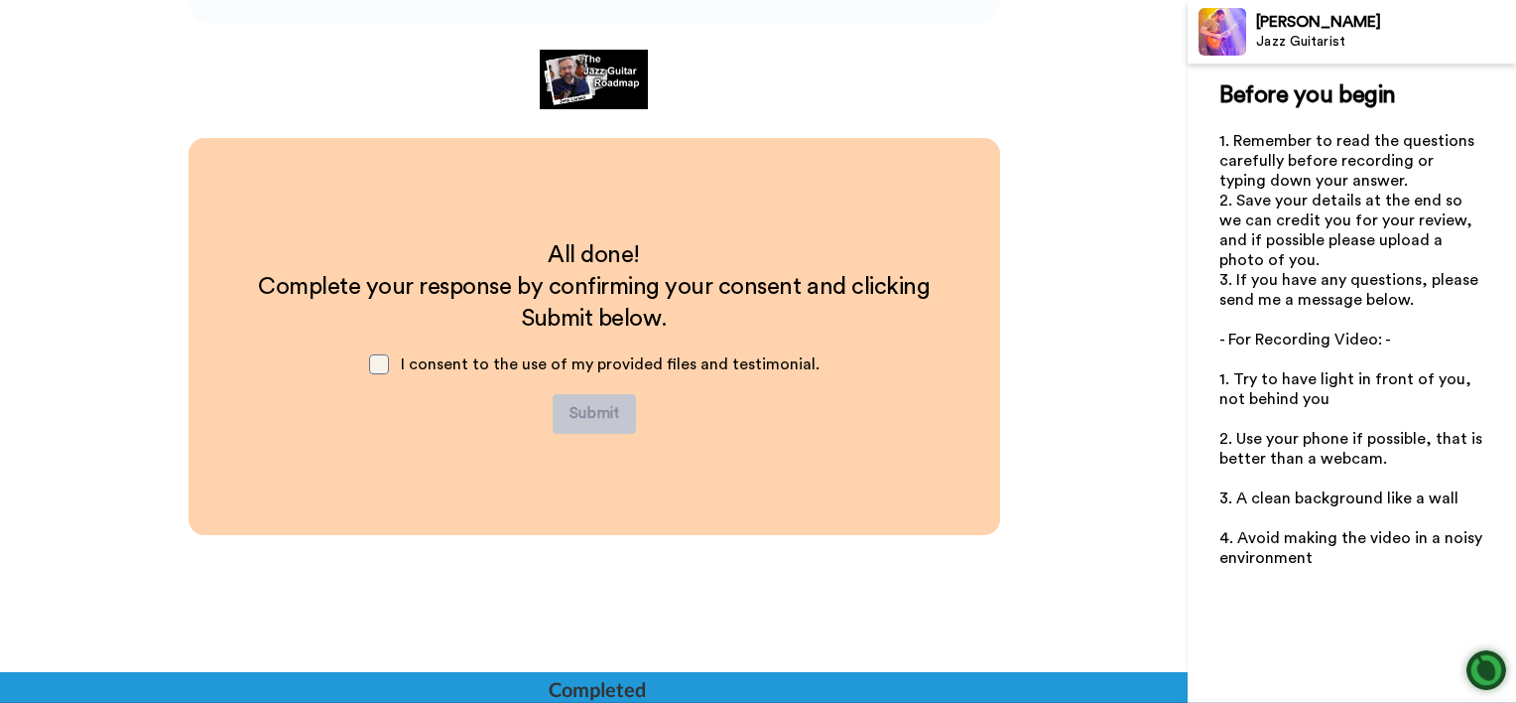
click at [378, 361] on span at bounding box center [379, 364] width 20 height 20
click at [576, 413] on button "Submit" at bounding box center [594, 414] width 83 height 40
